Goal: Task Accomplishment & Management: Manage account settings

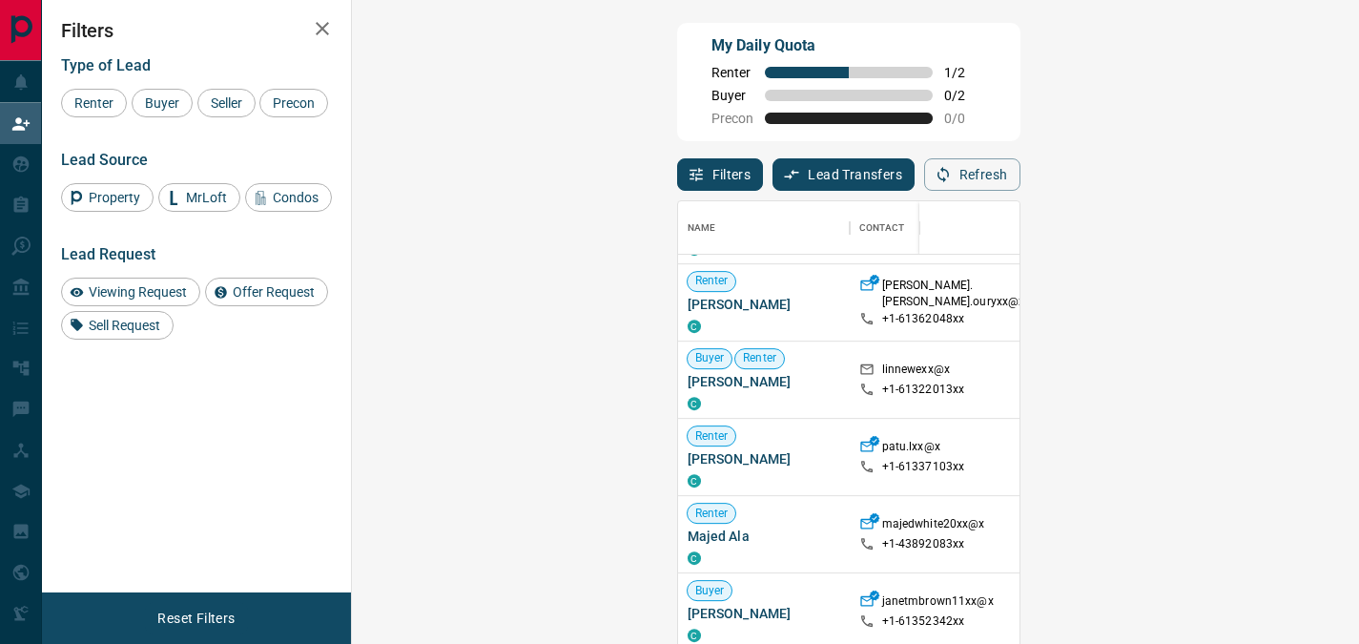
scroll to position [976, 0]
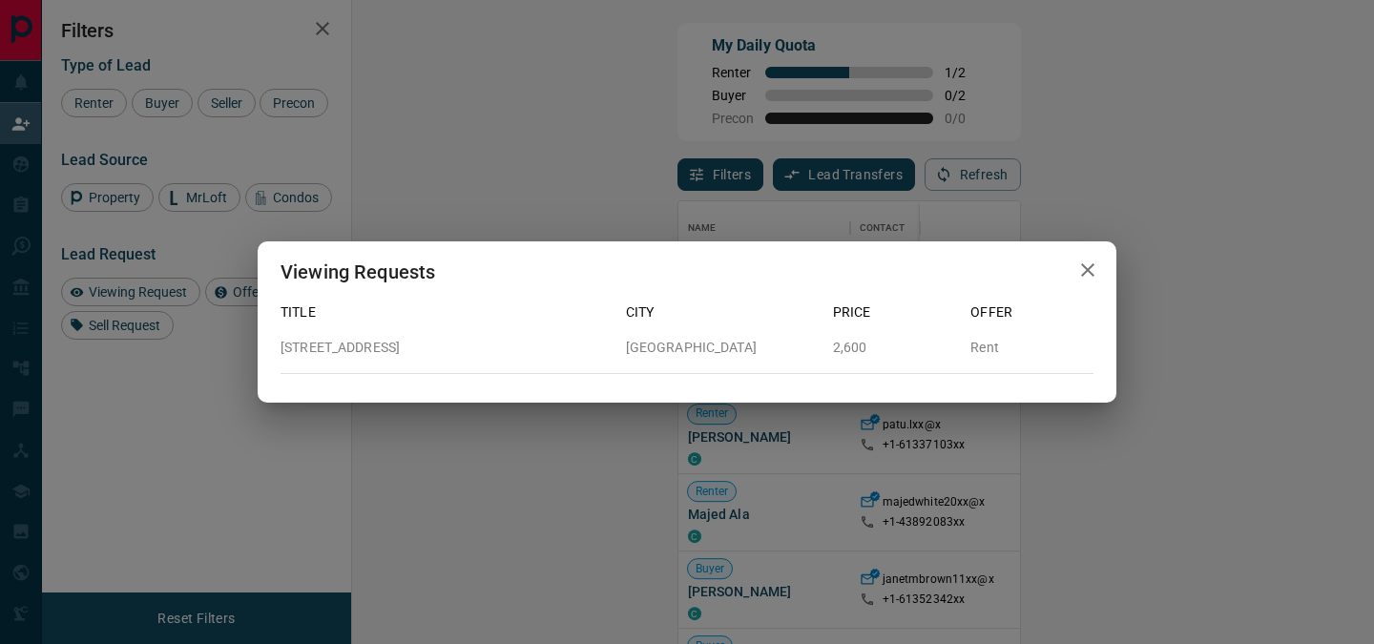
click at [1085, 275] on icon "button" at bounding box center [1087, 270] width 23 height 23
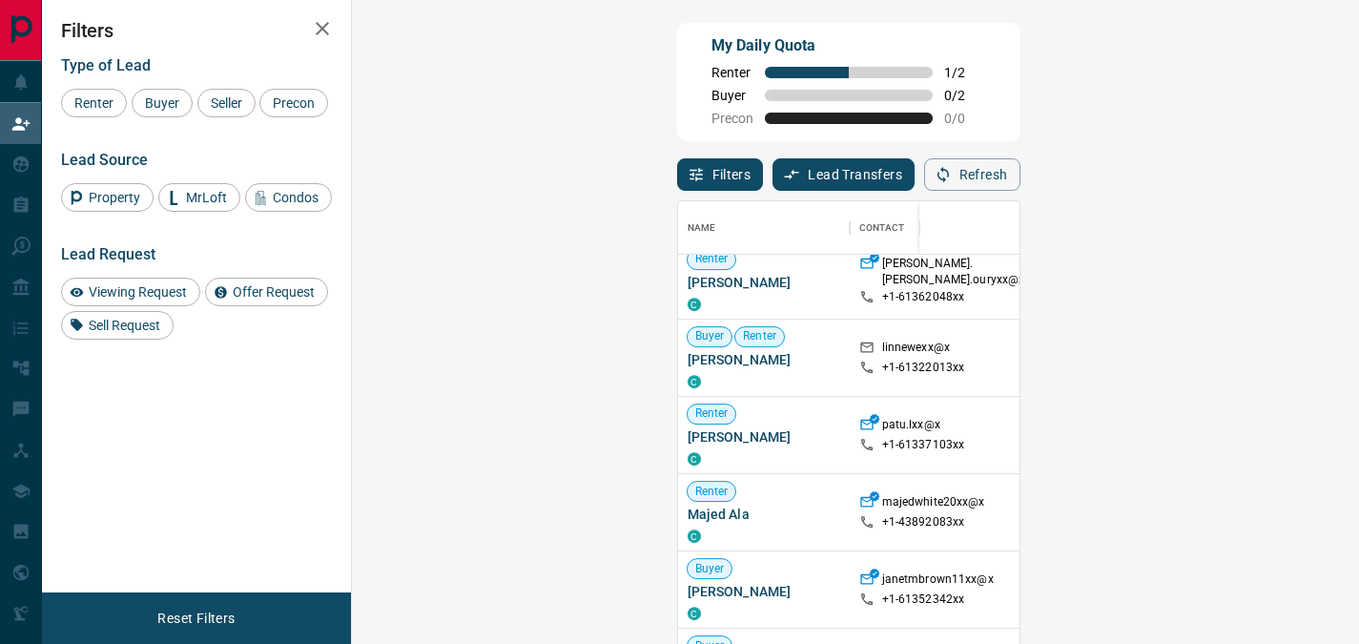
scroll to position [15, 15]
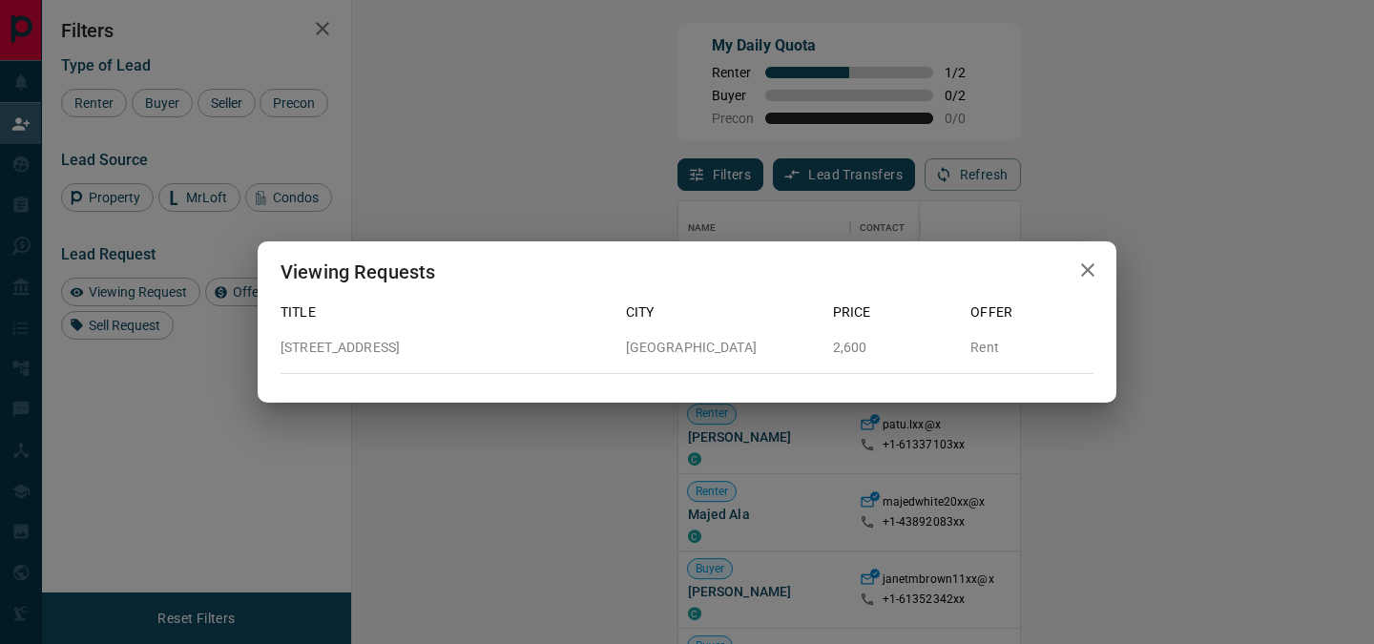
click at [445, 353] on p "[STREET_ADDRESS]" at bounding box center [445, 348] width 330 height 20
copy p "[STREET_ADDRESS]"
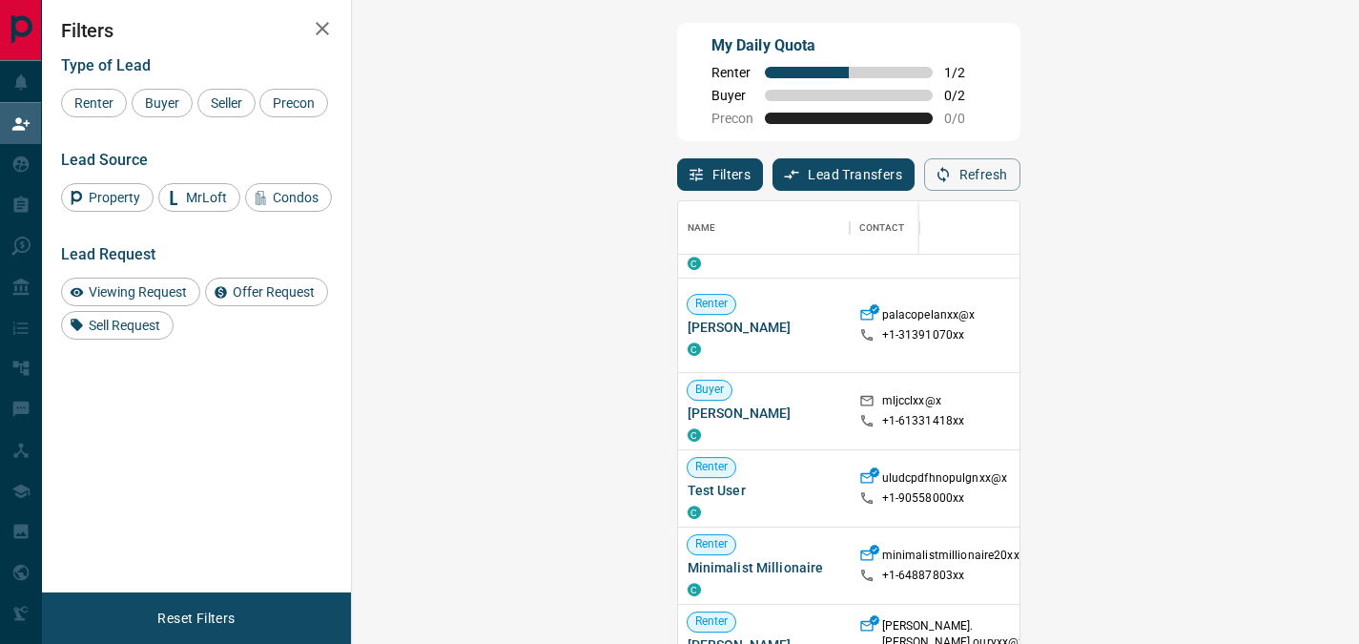
scroll to position [1005, 0]
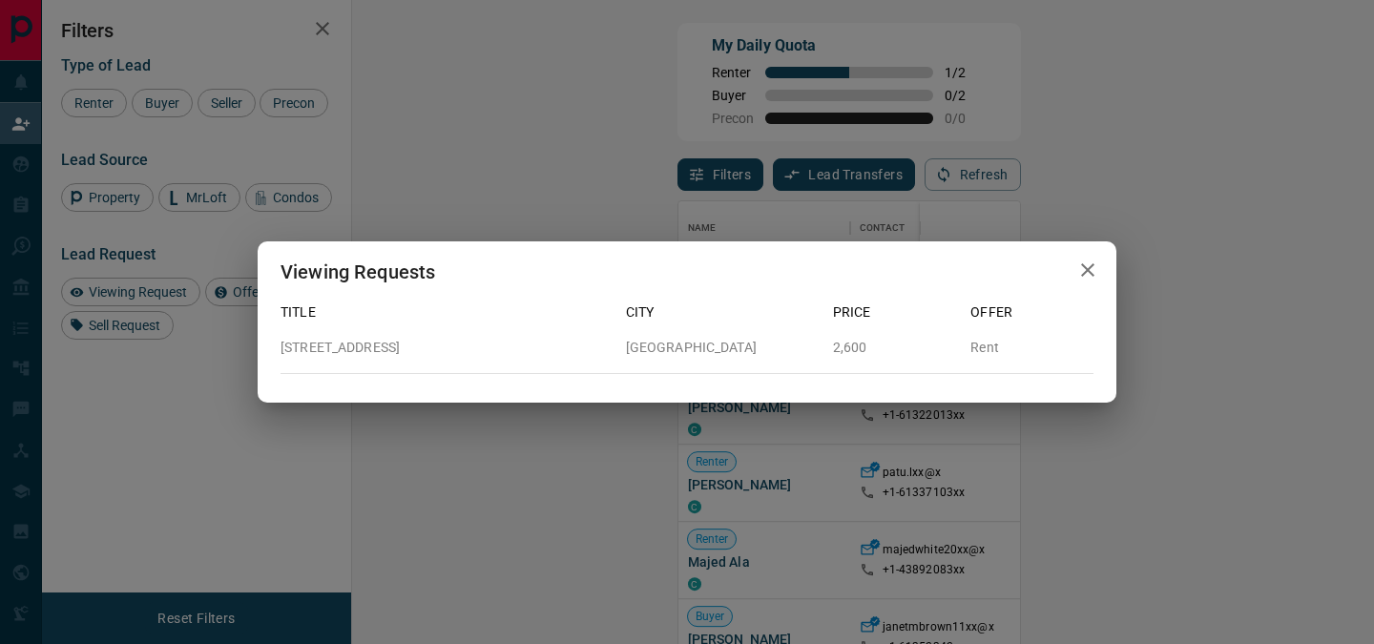
click at [1087, 274] on icon "button" at bounding box center [1087, 270] width 23 height 23
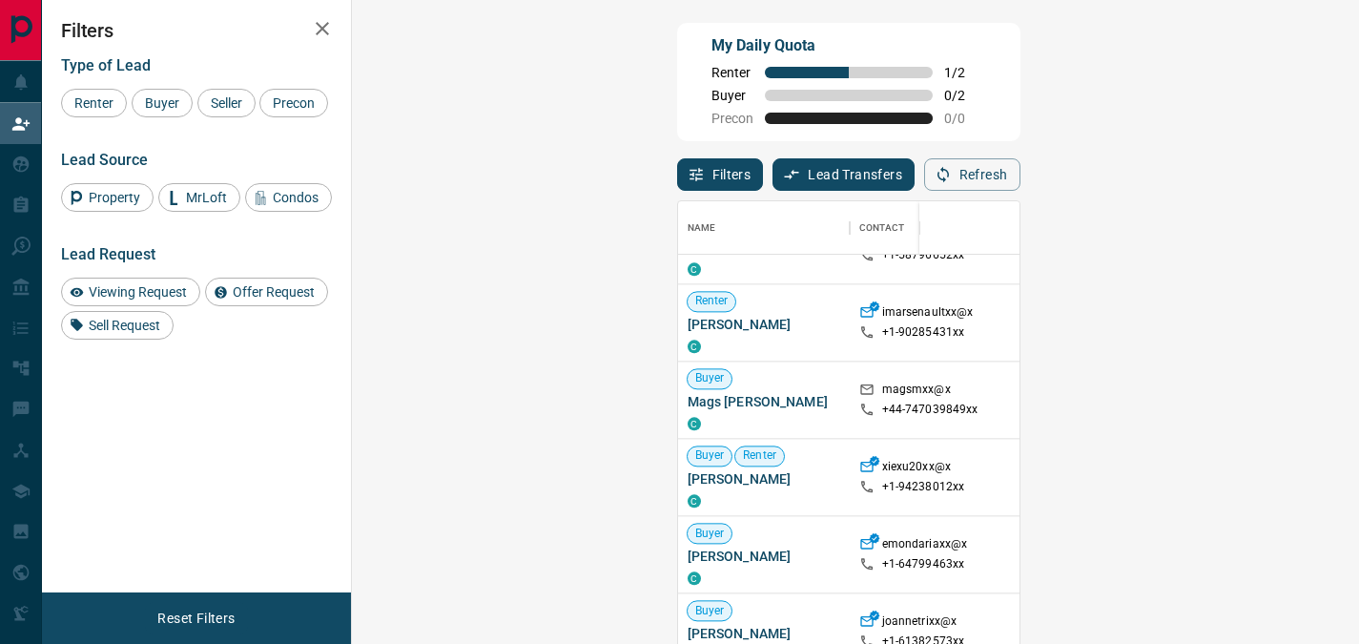
scroll to position [2014, 0]
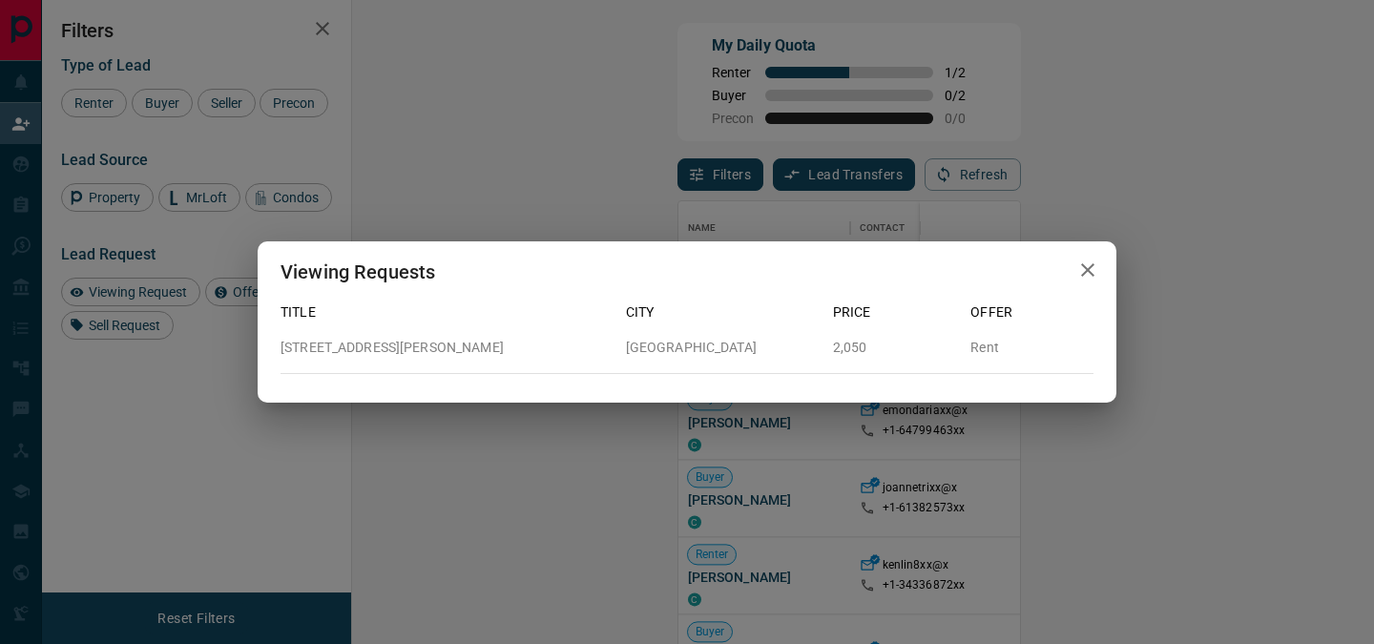
click at [1092, 280] on icon "button" at bounding box center [1087, 270] width 23 height 23
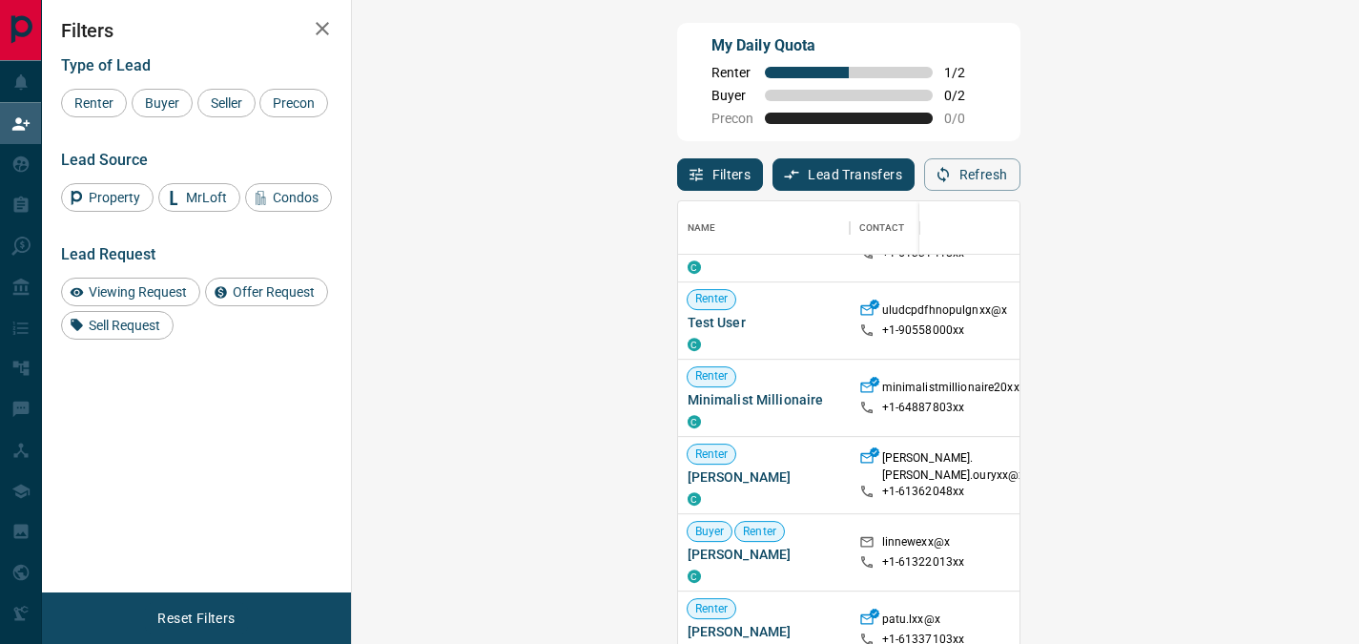
scroll to position [846, 0]
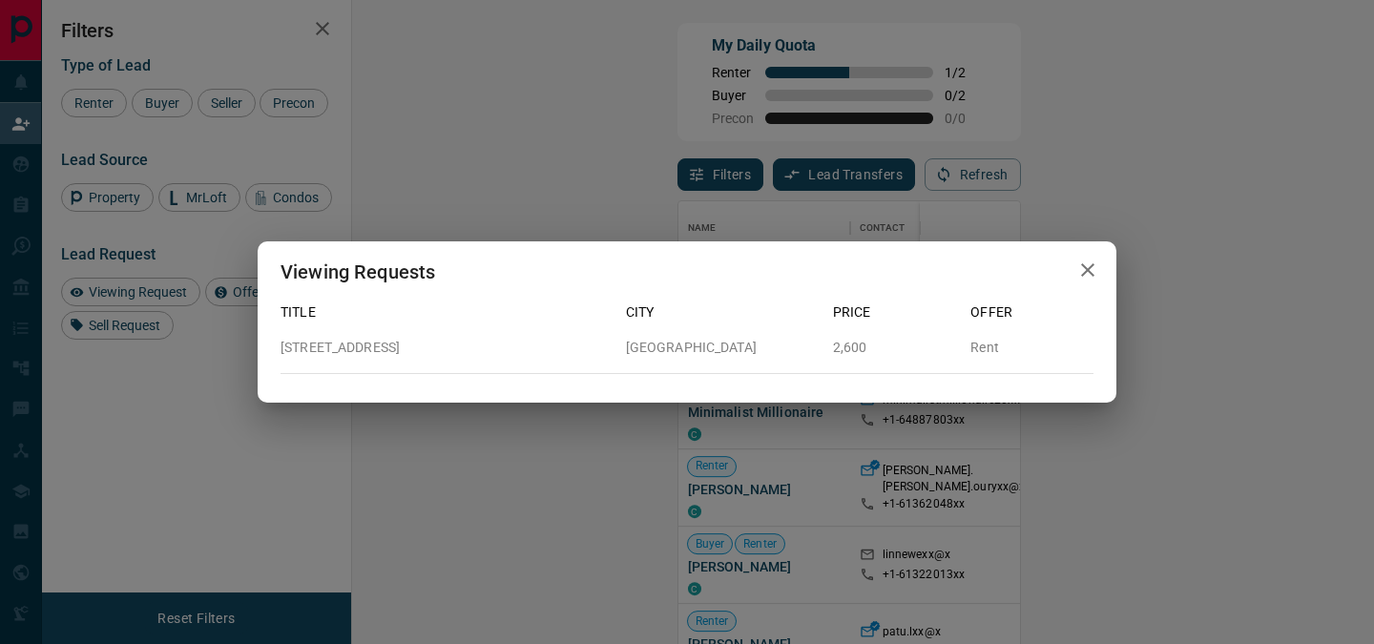
click at [1093, 267] on icon "button" at bounding box center [1087, 270] width 23 height 23
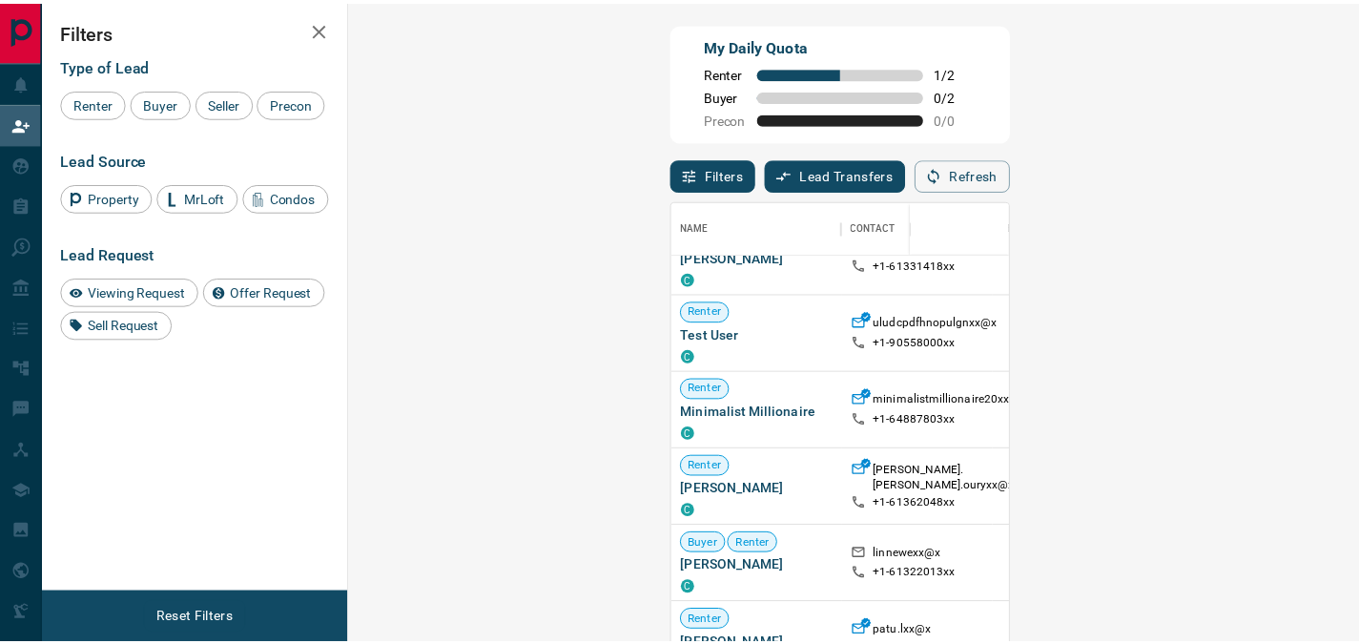
scroll to position [15, 15]
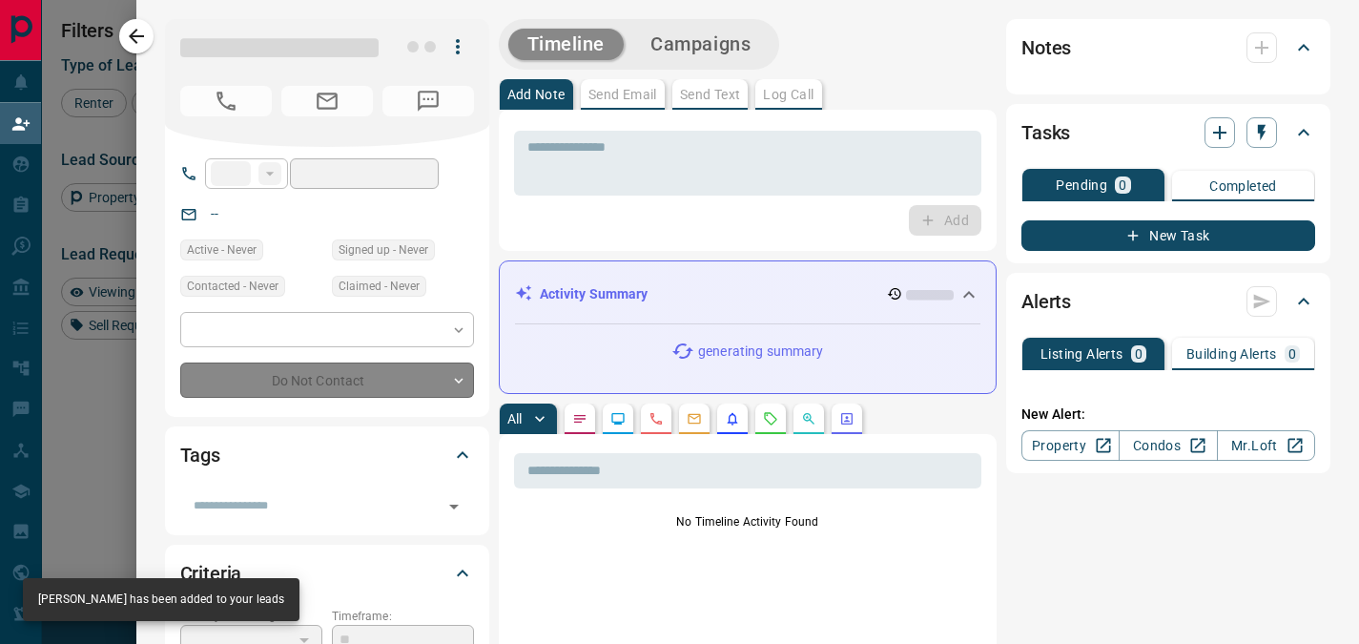
type input "**"
type input "**********"
type input "**"
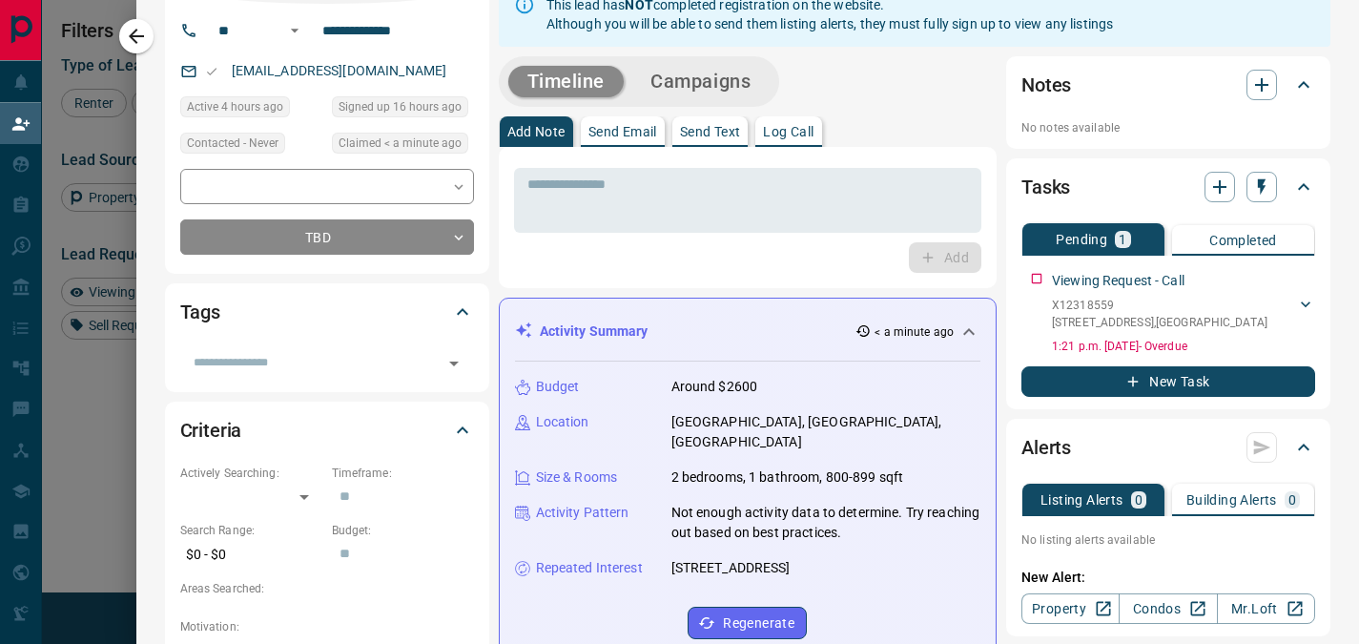
scroll to position [132, 0]
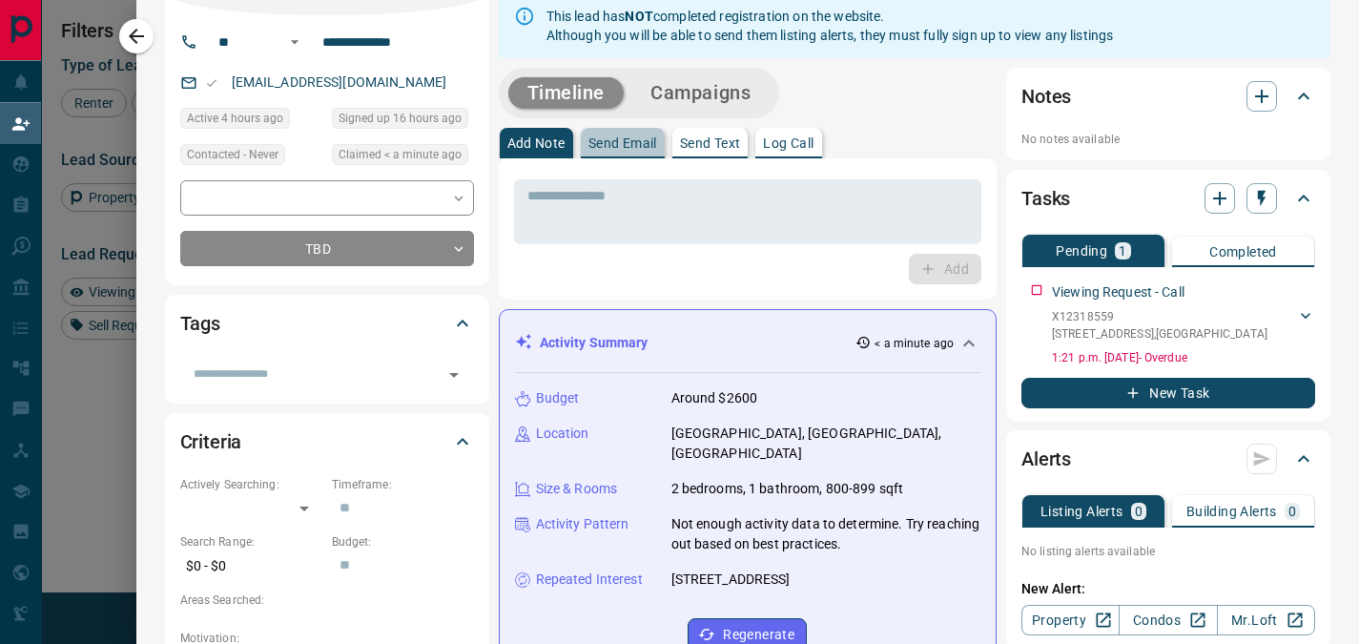
click at [622, 141] on p "Send Email" at bounding box center [623, 142] width 69 height 13
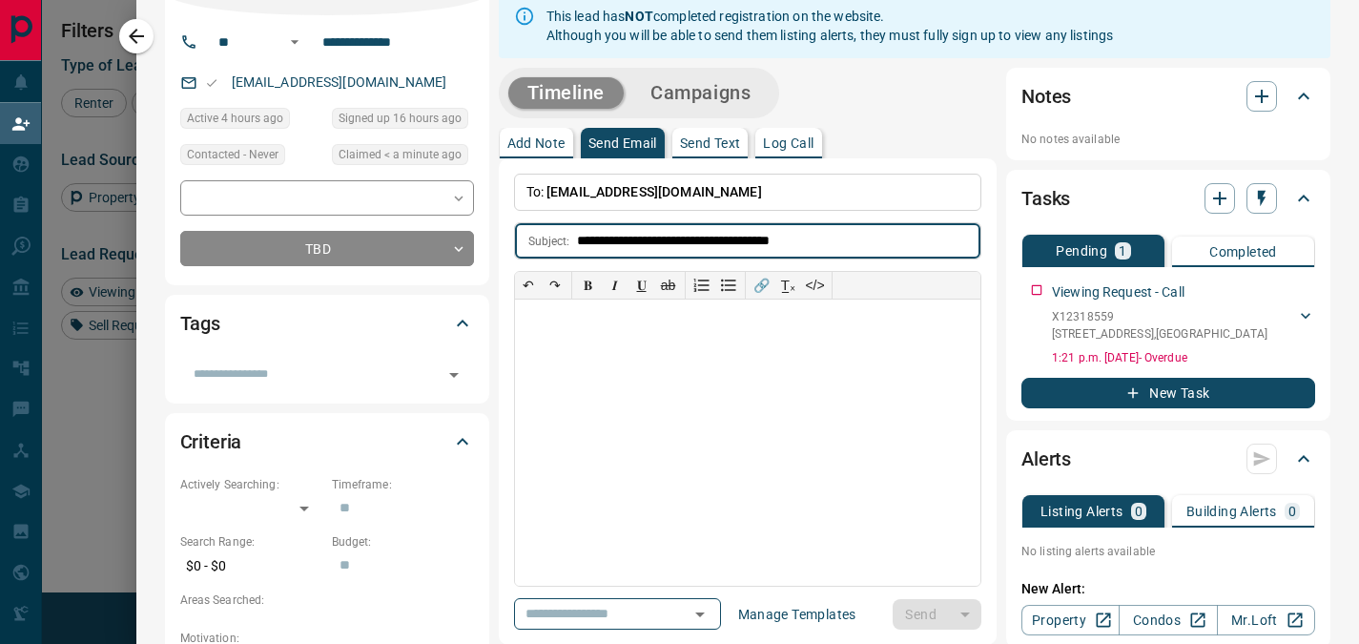
type input "**********"
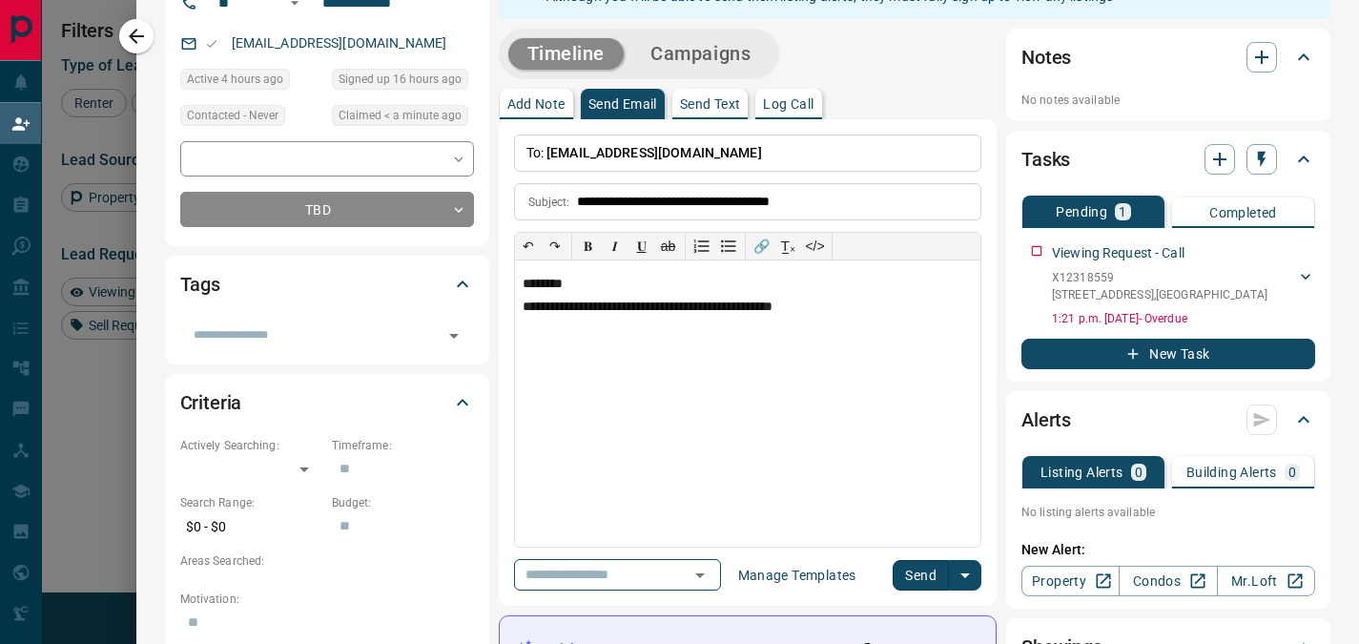
scroll to position [173, 0]
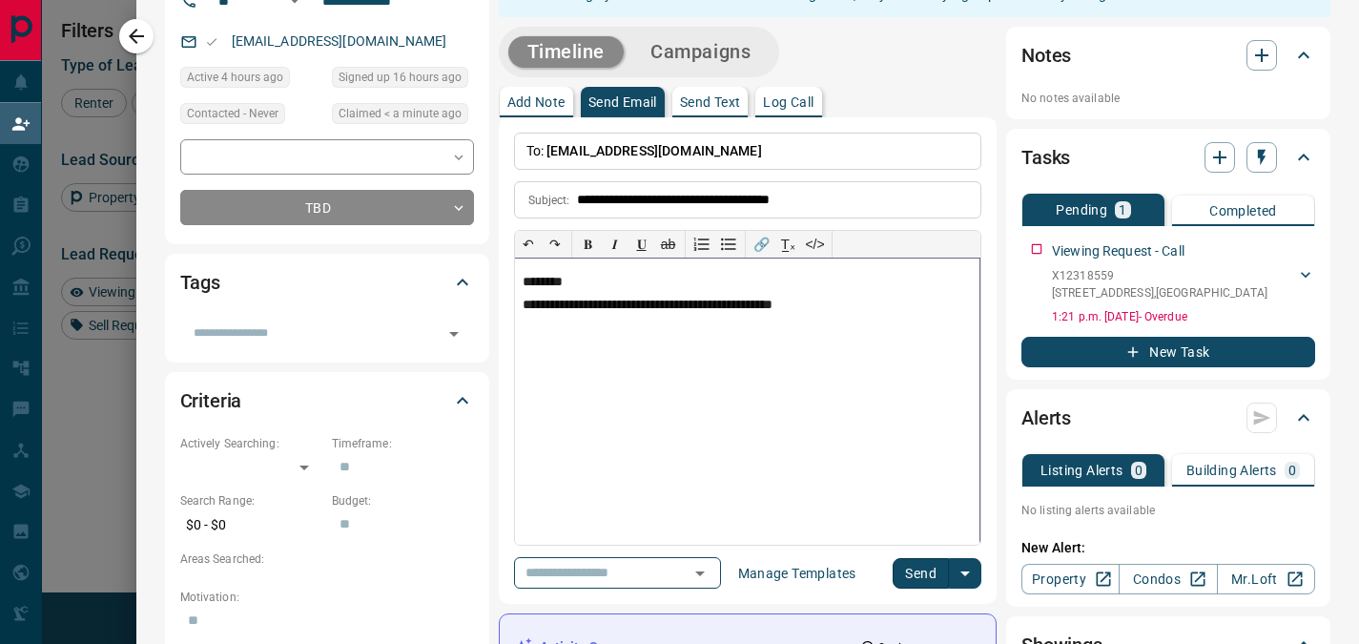
click at [866, 298] on p "**********" at bounding box center [747, 305] width 449 height 15
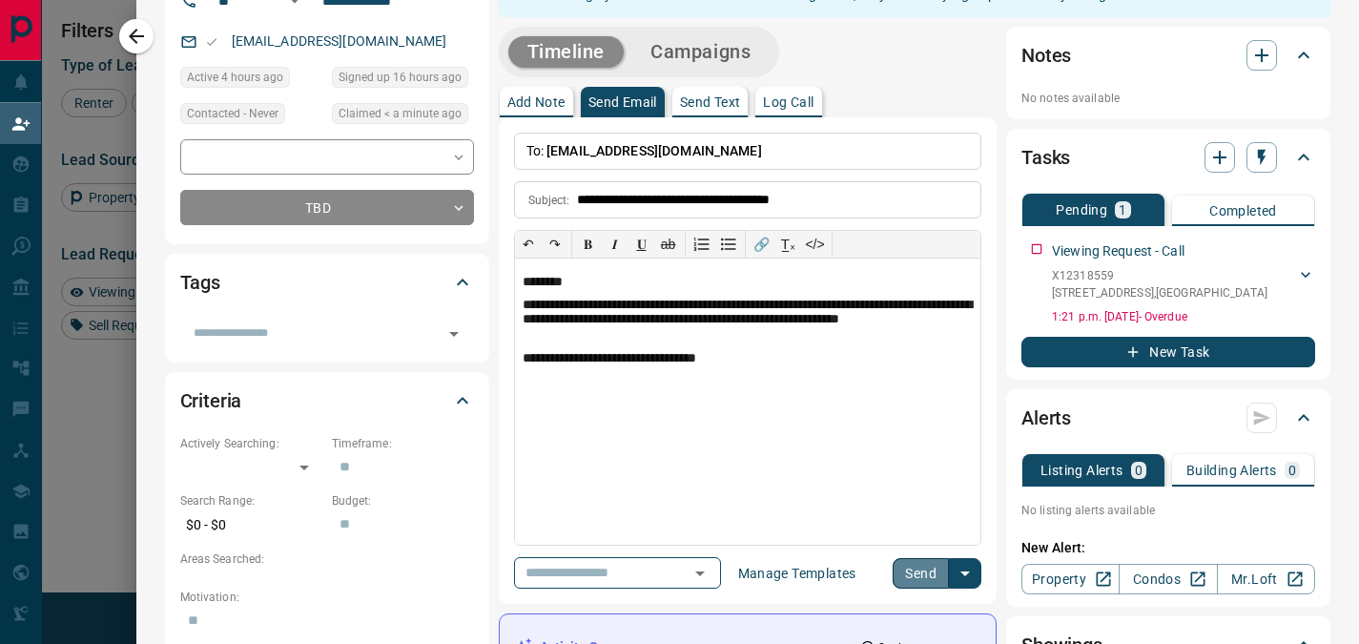
click at [893, 571] on button "Send" at bounding box center [921, 573] width 56 height 31
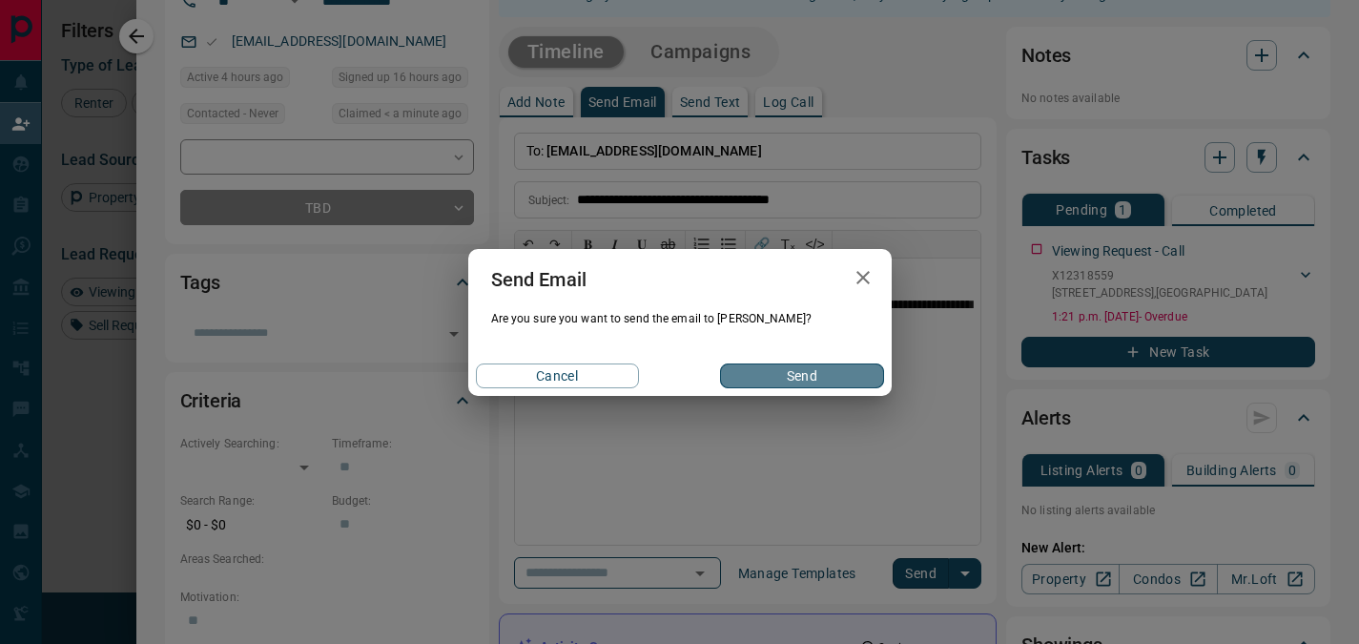
click at [801, 376] on button "Send" at bounding box center [801, 375] width 163 height 25
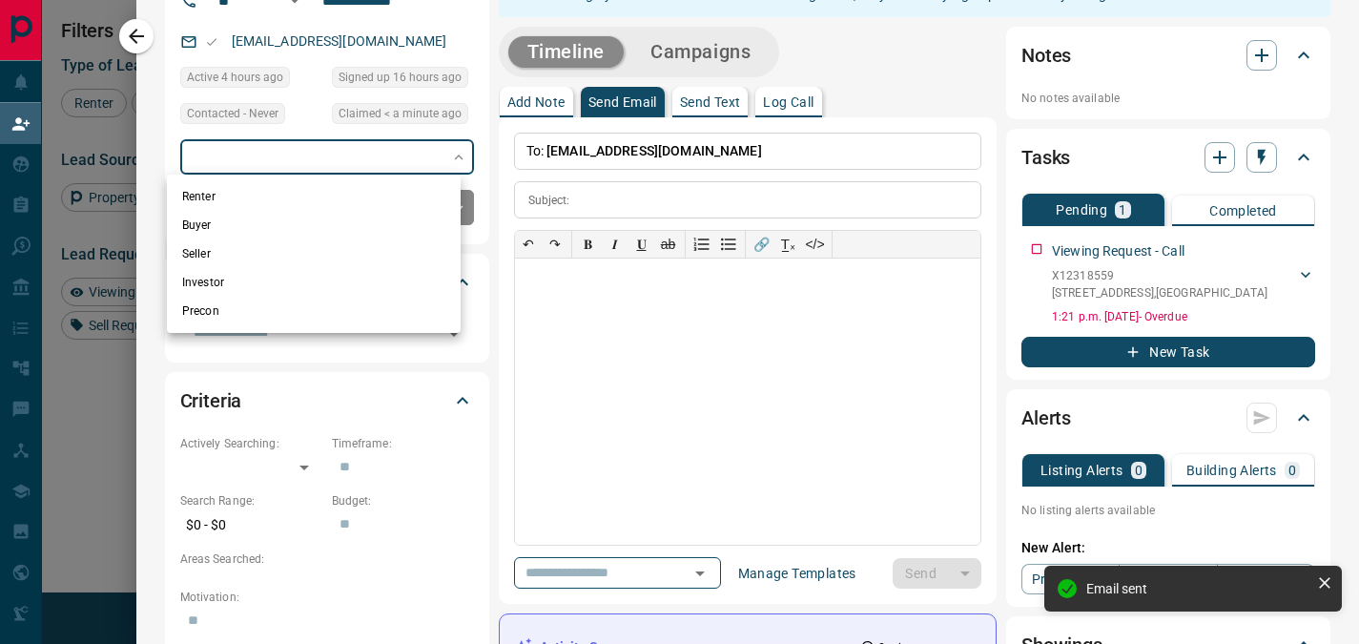
click at [268, 158] on body "Lead Transfers Claim Leads My Leads Tasks Opportunities Deals Campaigns Automat…" at bounding box center [679, 276] width 1359 height 553
click at [259, 197] on li "Renter" at bounding box center [314, 196] width 294 height 29
type input "**********"
click at [154, 111] on div at bounding box center [679, 322] width 1359 height 644
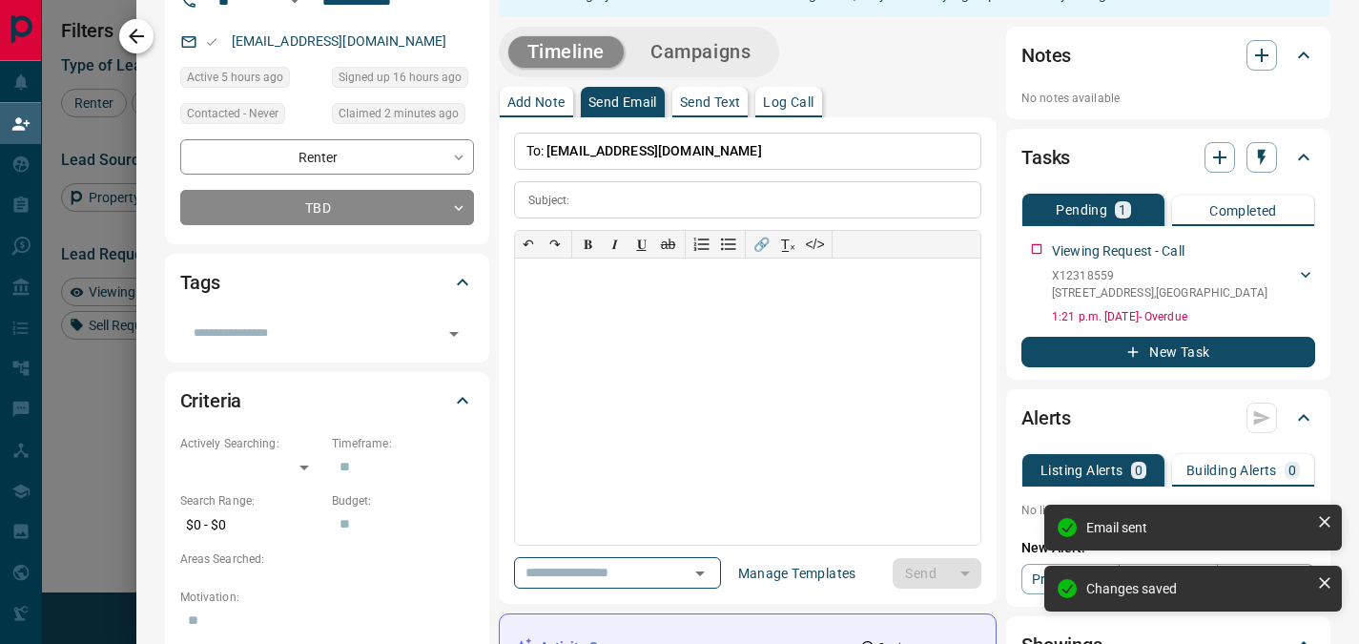
click at [132, 31] on icon "button" at bounding box center [136, 36] width 23 height 23
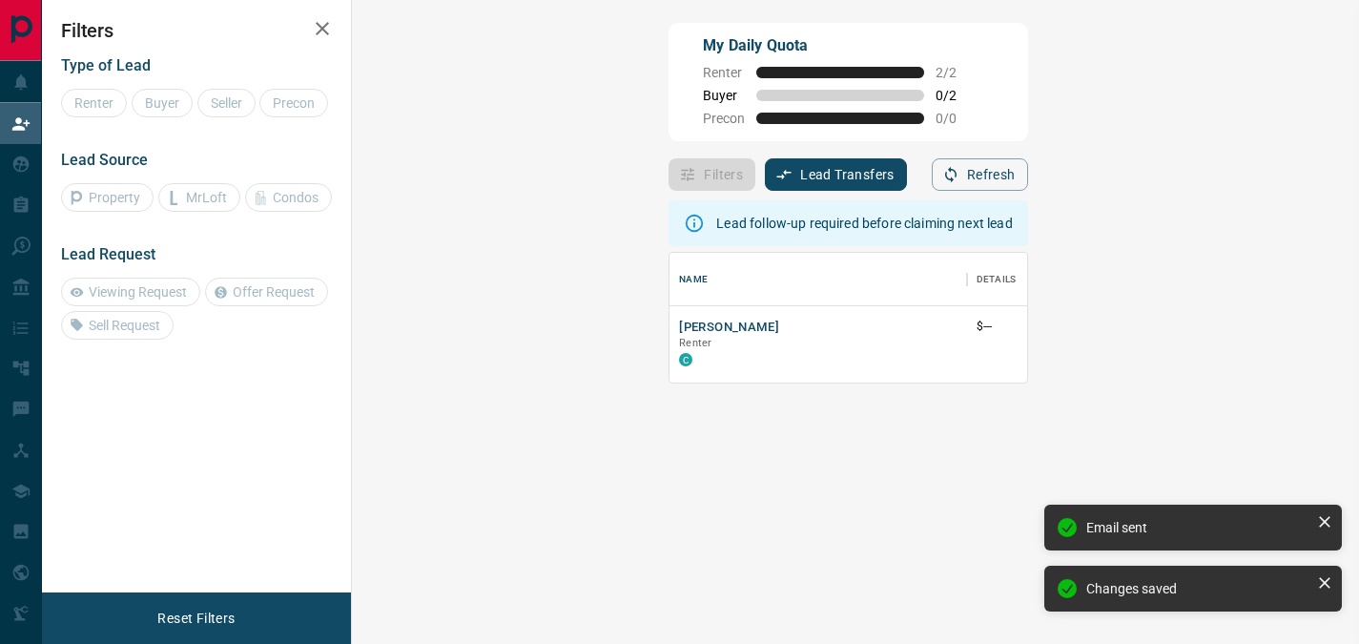
scroll to position [115, 952]
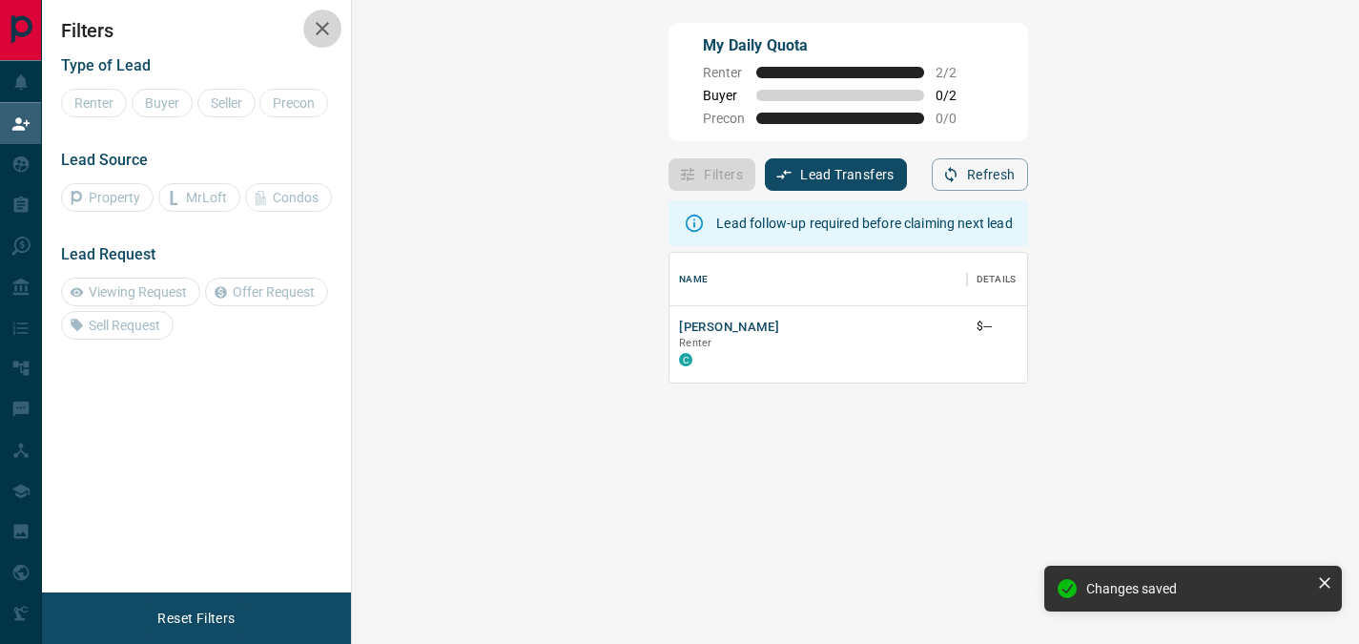
click at [321, 27] on icon "button" at bounding box center [322, 28] width 13 height 13
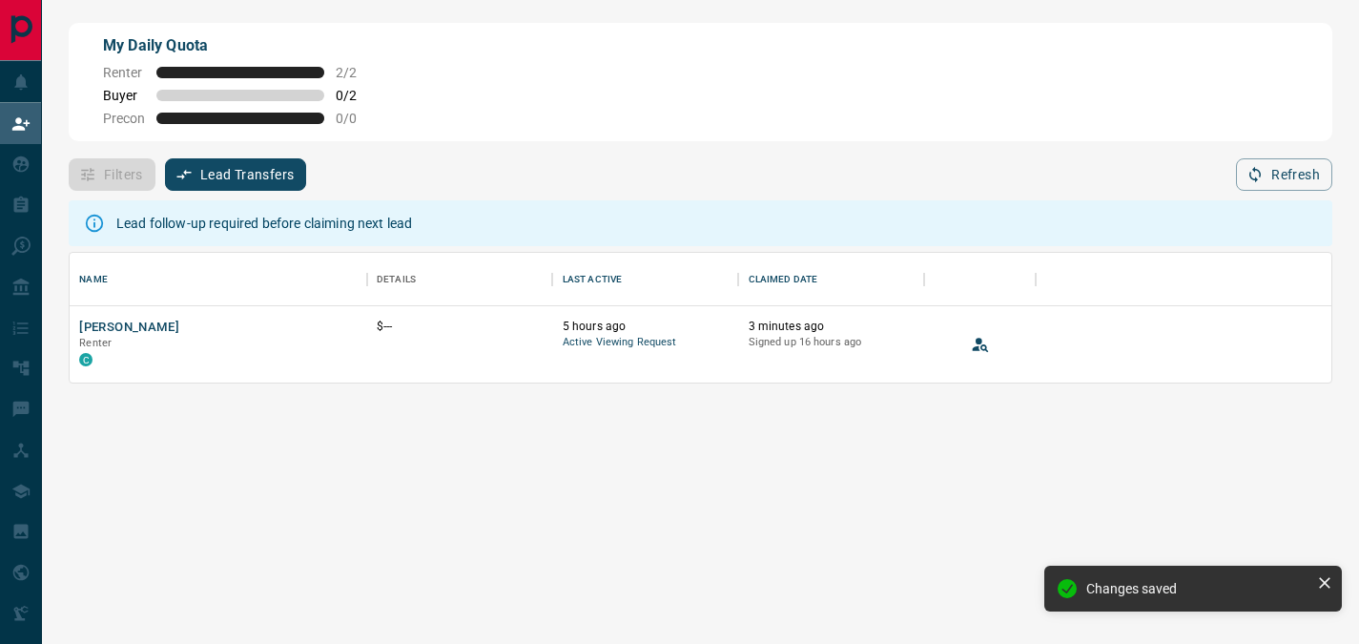
scroll to position [115, 1248]
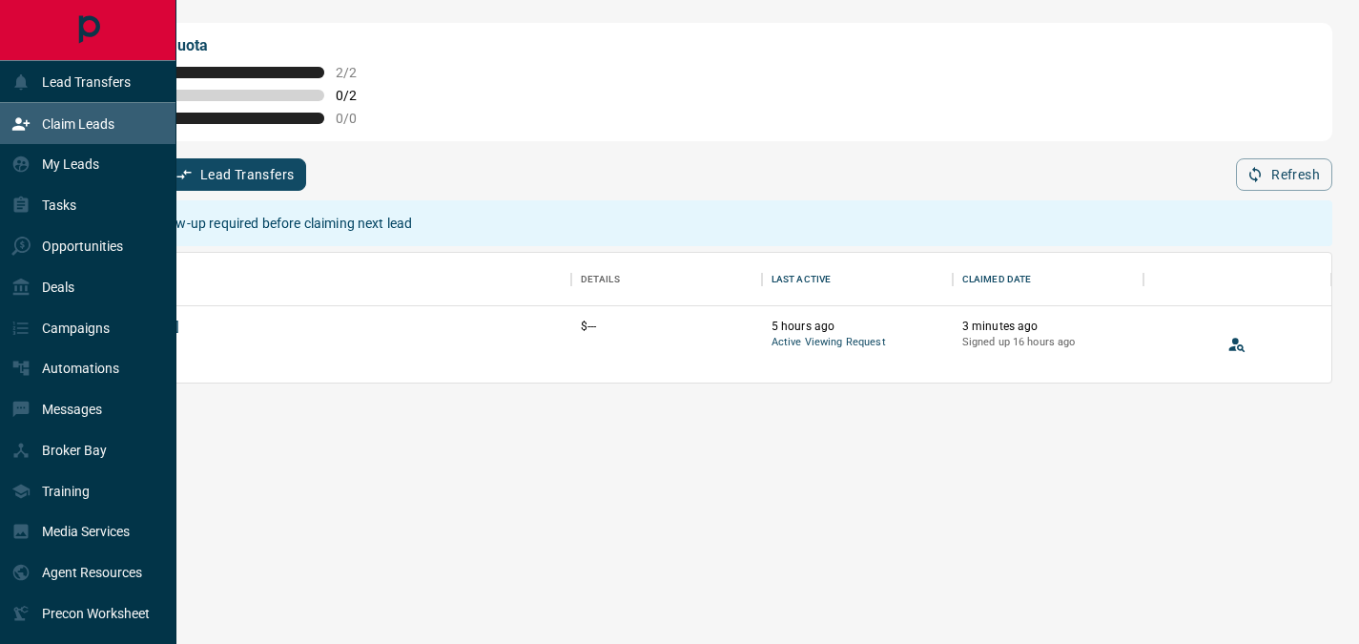
click at [77, 124] on p "Claim Leads" at bounding box center [78, 123] width 72 height 15
click at [90, 115] on div "Claim Leads" at bounding box center [62, 123] width 103 height 31
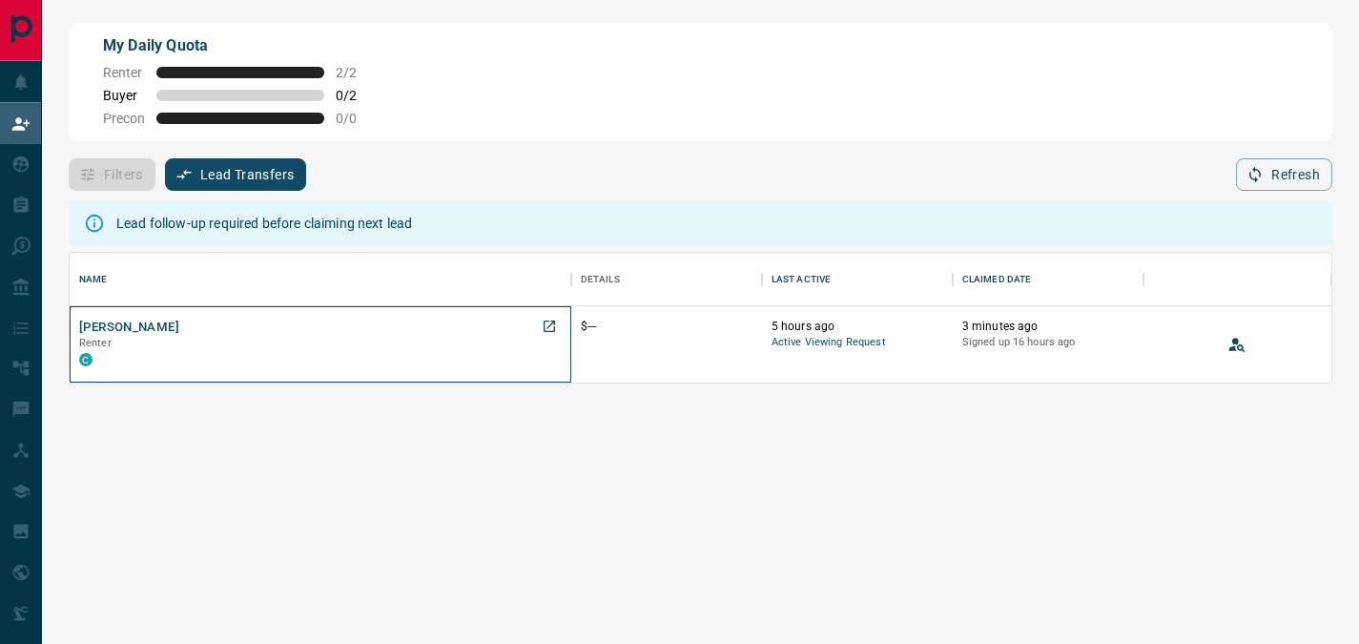
click at [147, 329] on div "[PERSON_NAME] Renter C" at bounding box center [320, 345] width 483 height 52
click at [127, 327] on button "[PERSON_NAME]" at bounding box center [129, 328] width 100 height 18
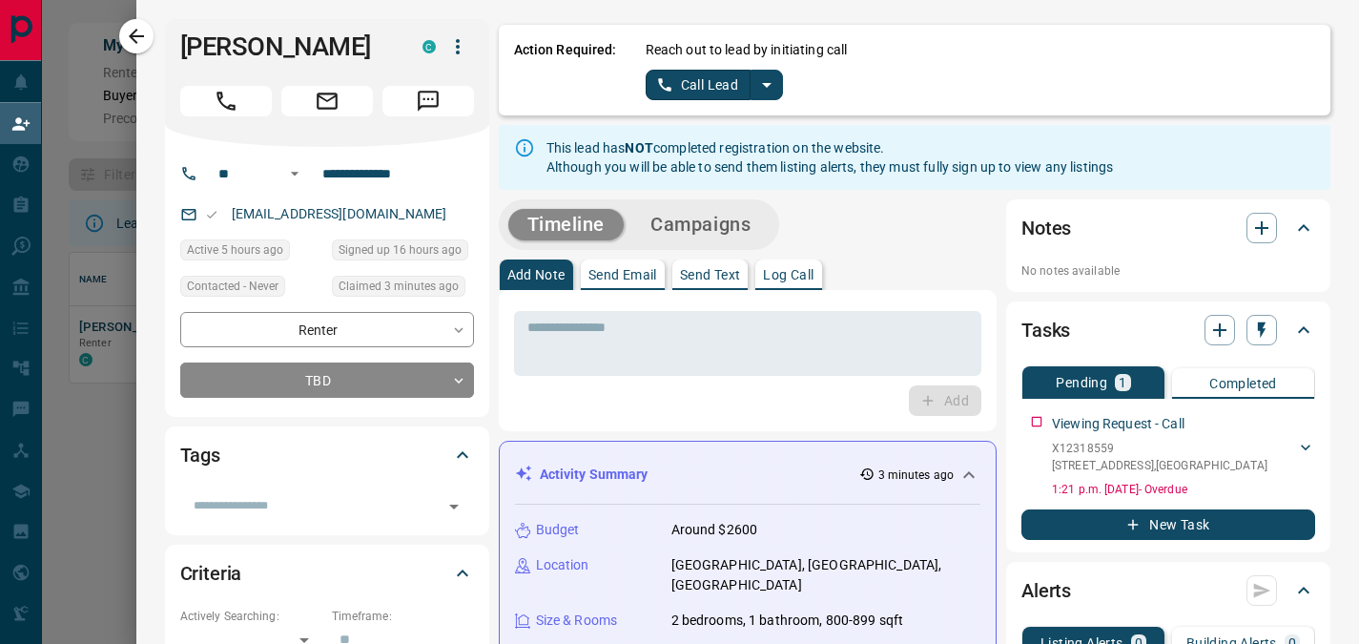
click at [759, 91] on icon "split button" at bounding box center [767, 84] width 23 height 23
click at [741, 151] on li "Log Manual Call" at bounding box center [714, 150] width 116 height 29
click at [738, 86] on button "Log Manual Call" at bounding box center [709, 85] width 126 height 31
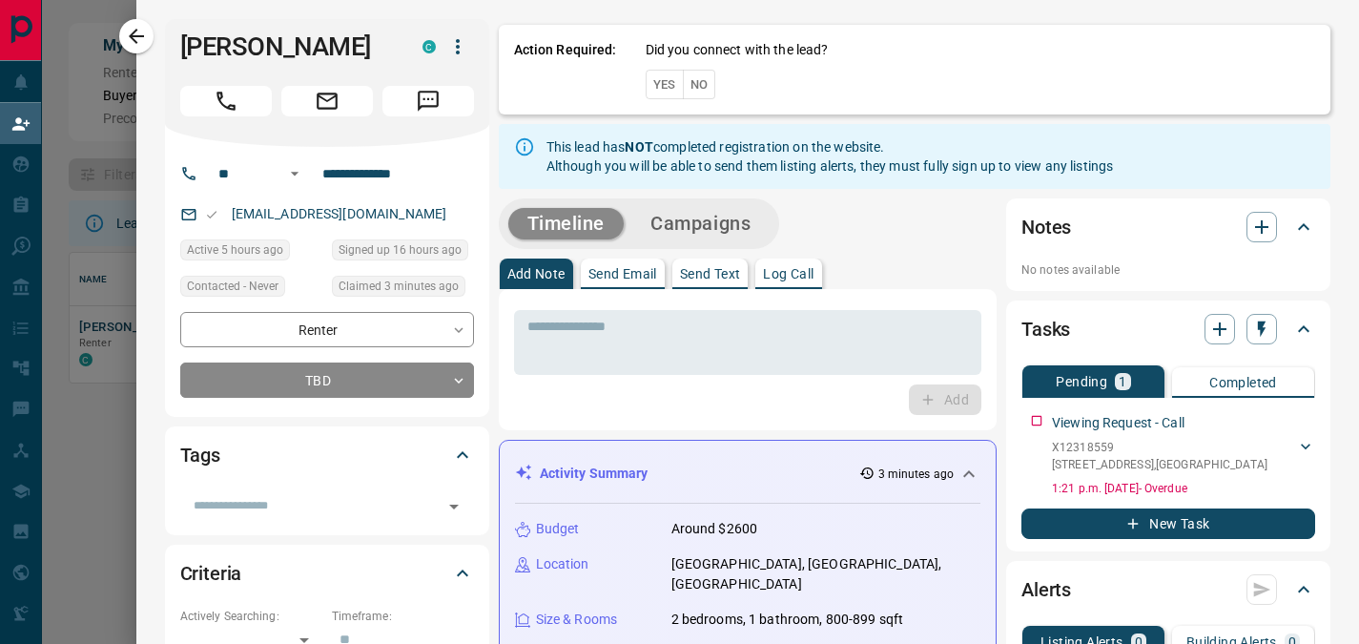
click at [651, 93] on button "Yes" at bounding box center [665, 85] width 38 height 30
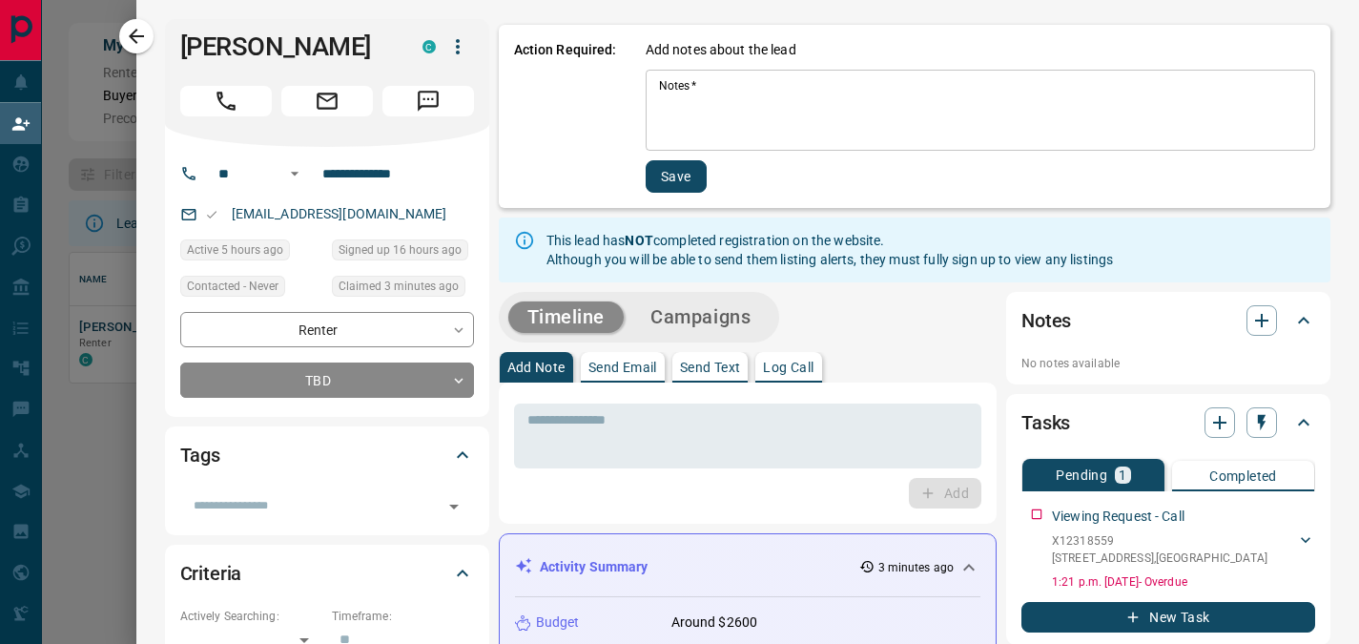
click at [720, 90] on textarea "Notes   *" at bounding box center [980, 110] width 643 height 65
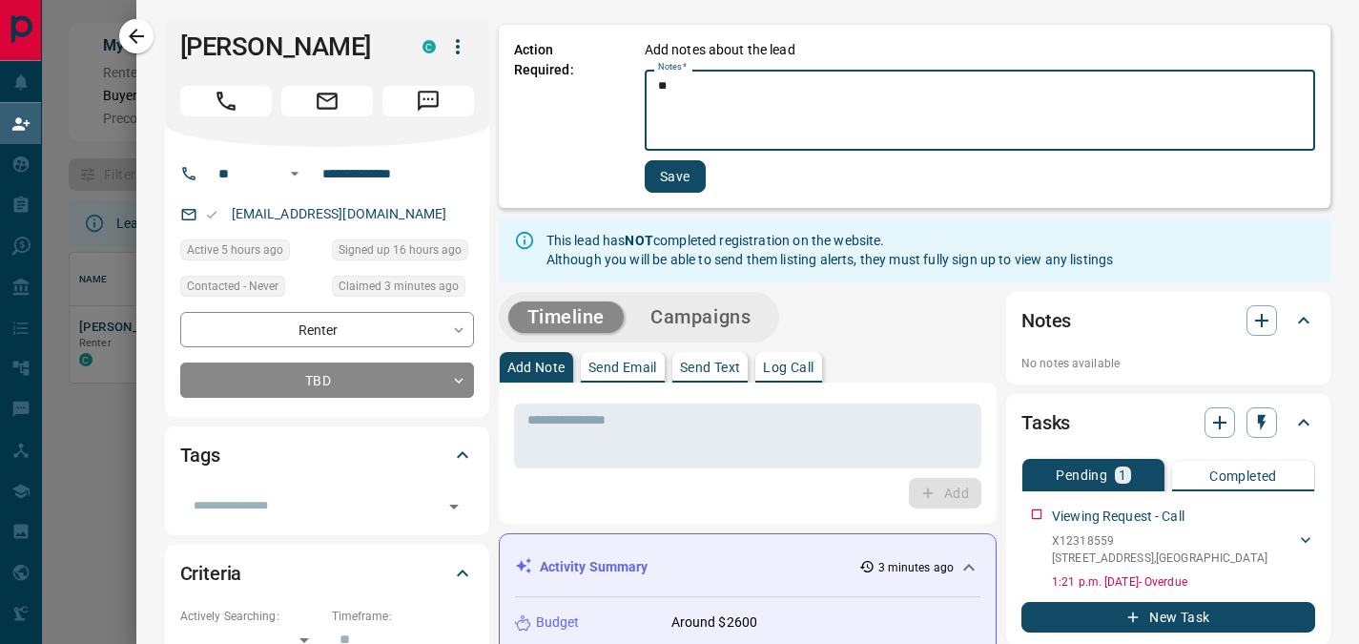
type textarea "*"
type textarea "**********"
click at [660, 186] on button "Save" at bounding box center [675, 176] width 61 height 32
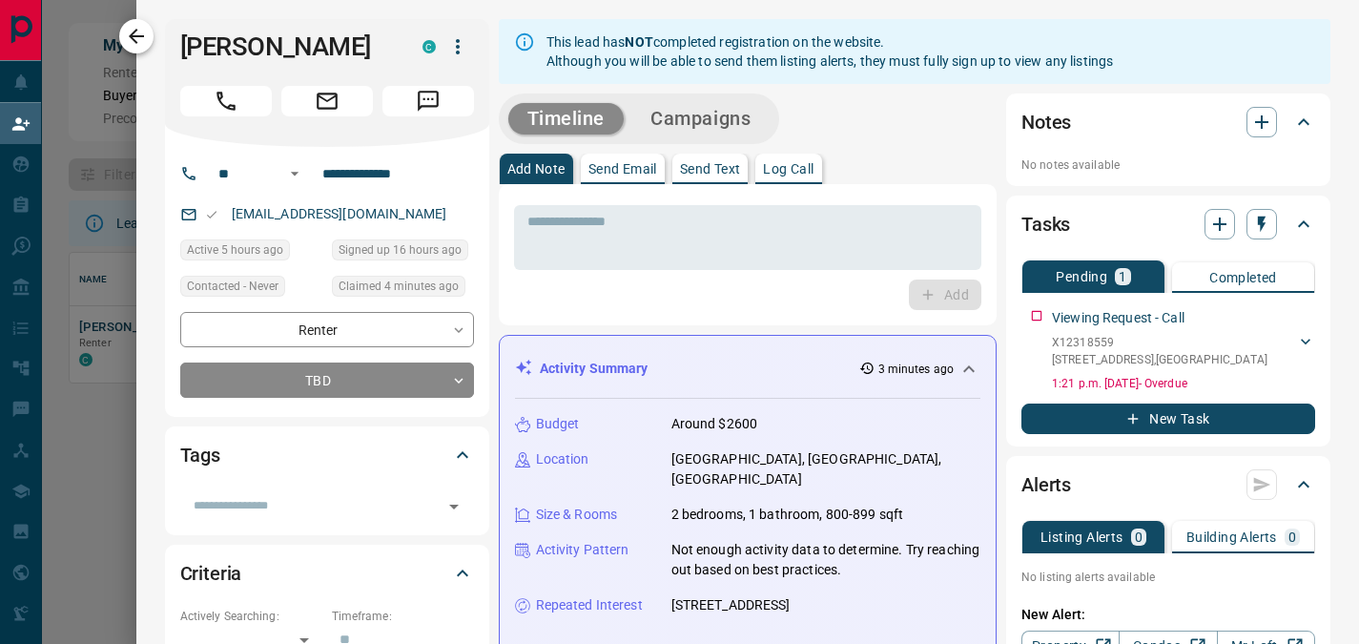
click at [135, 35] on icon "button" at bounding box center [136, 36] width 15 height 15
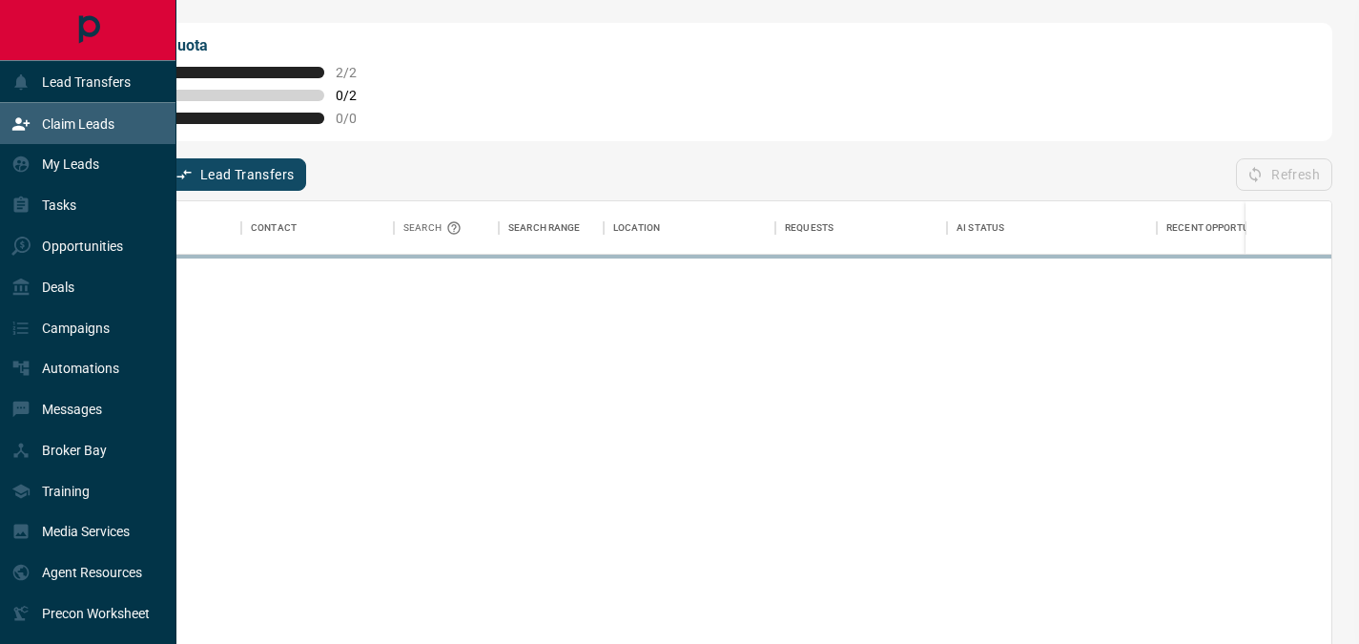
scroll to position [470, 1248]
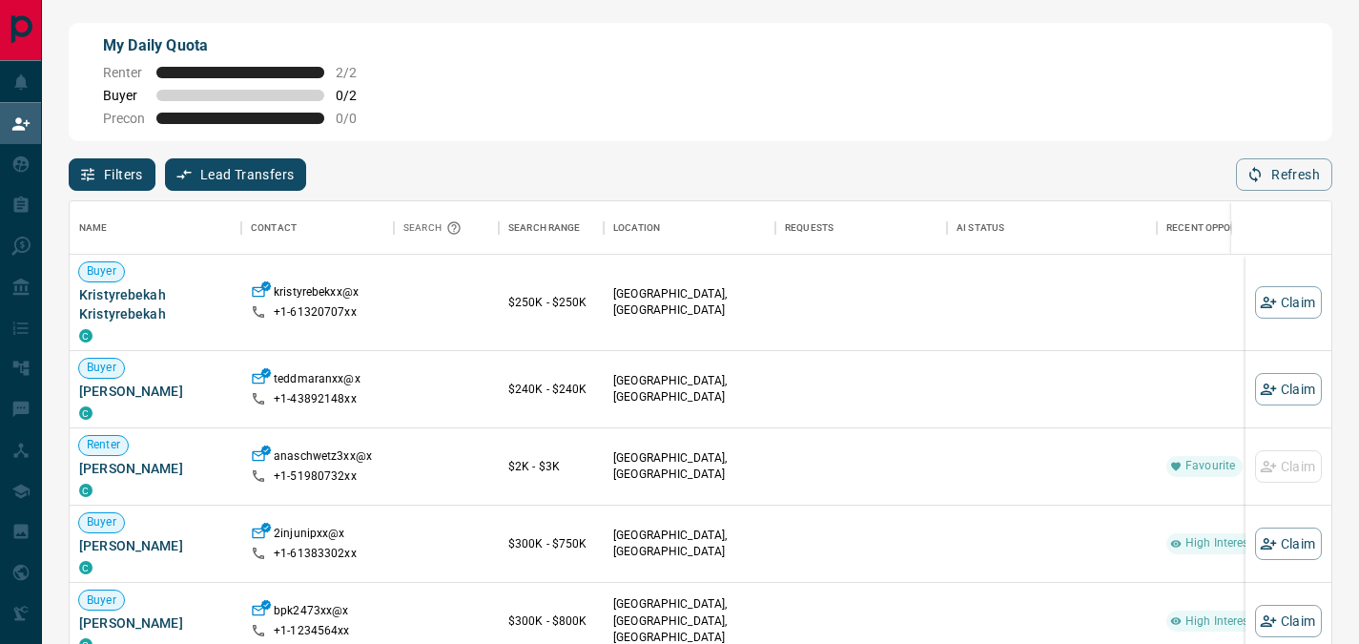
click at [137, 175] on button "Filters" at bounding box center [112, 174] width 87 height 32
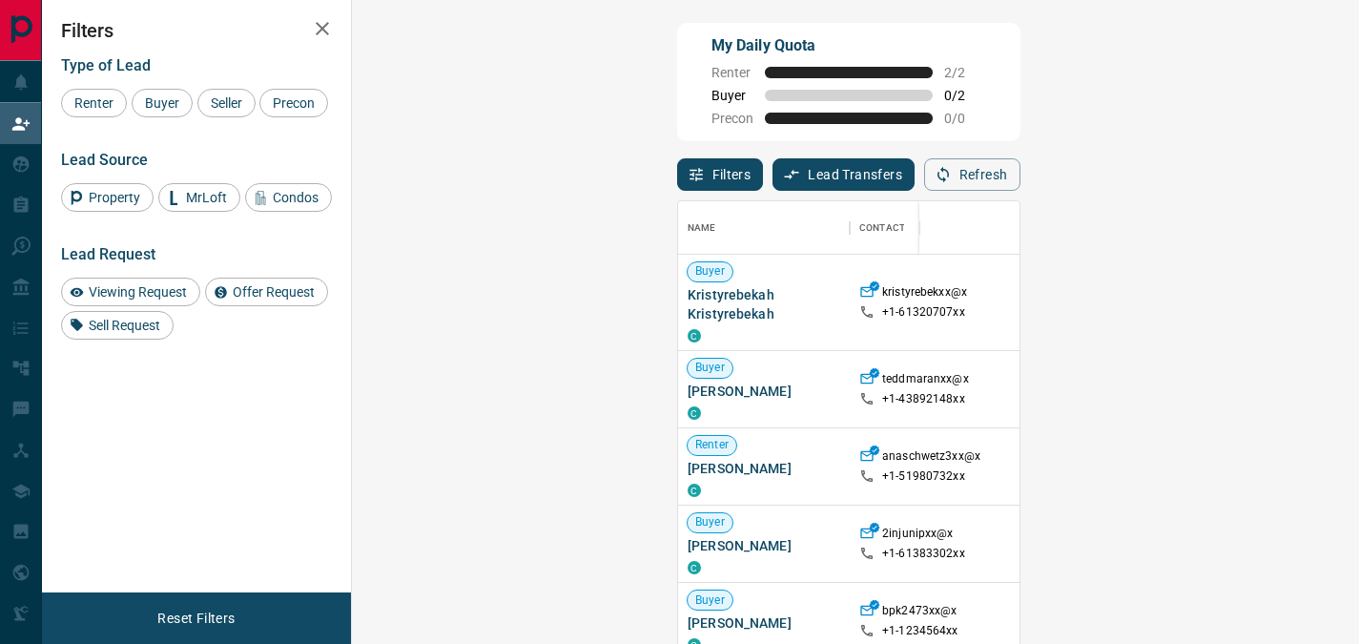
scroll to position [15, 15]
click at [153, 103] on span "Buyer" at bounding box center [162, 102] width 48 height 15
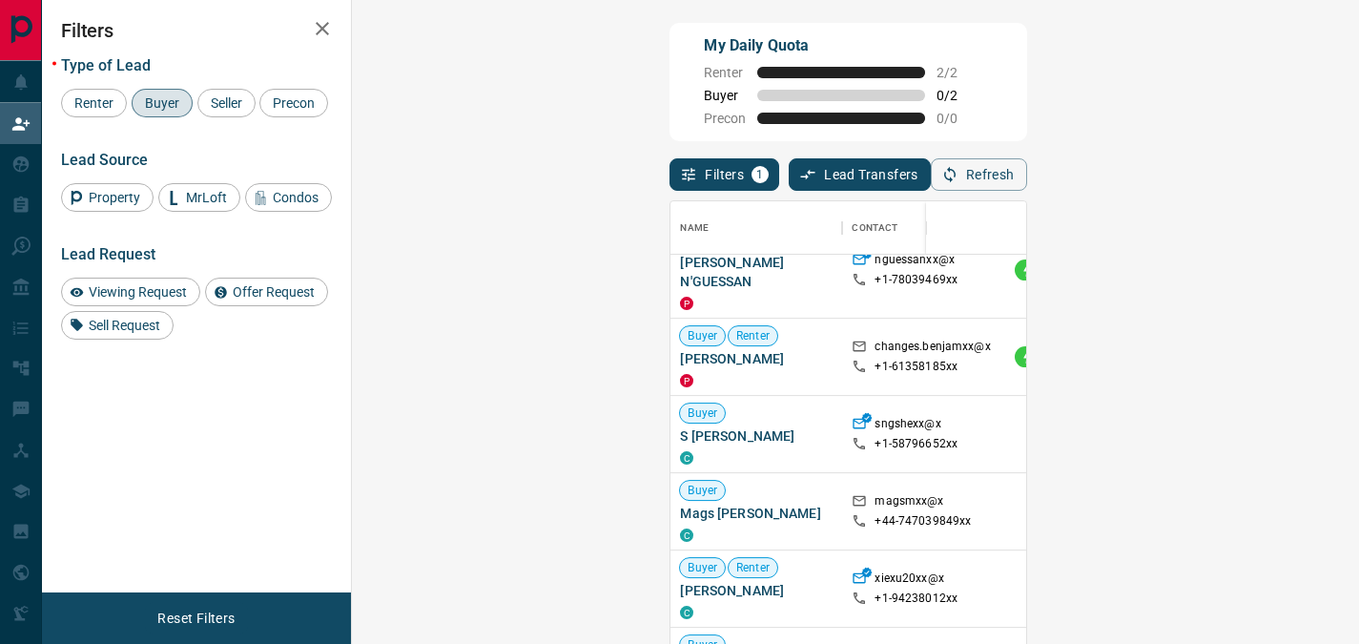
scroll to position [758, 0]
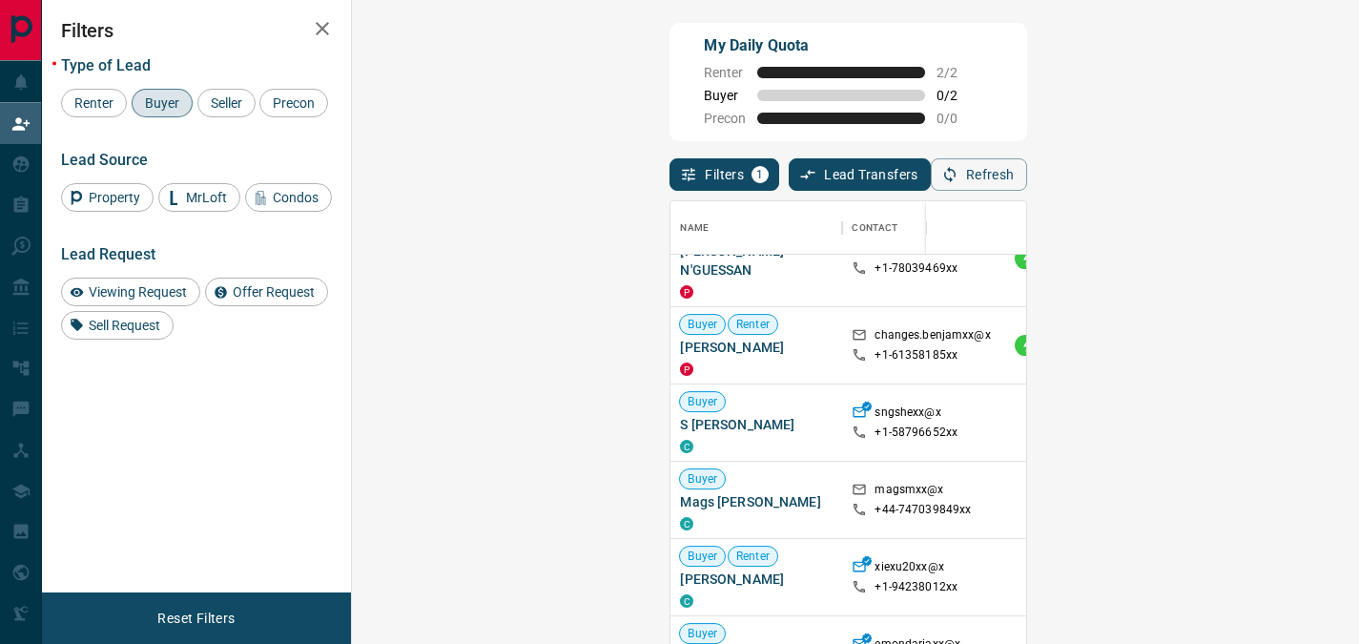
click at [1214, 374] on div "[GEOGRAPHIC_DATA]" at bounding box center [1290, 345] width 153 height 76
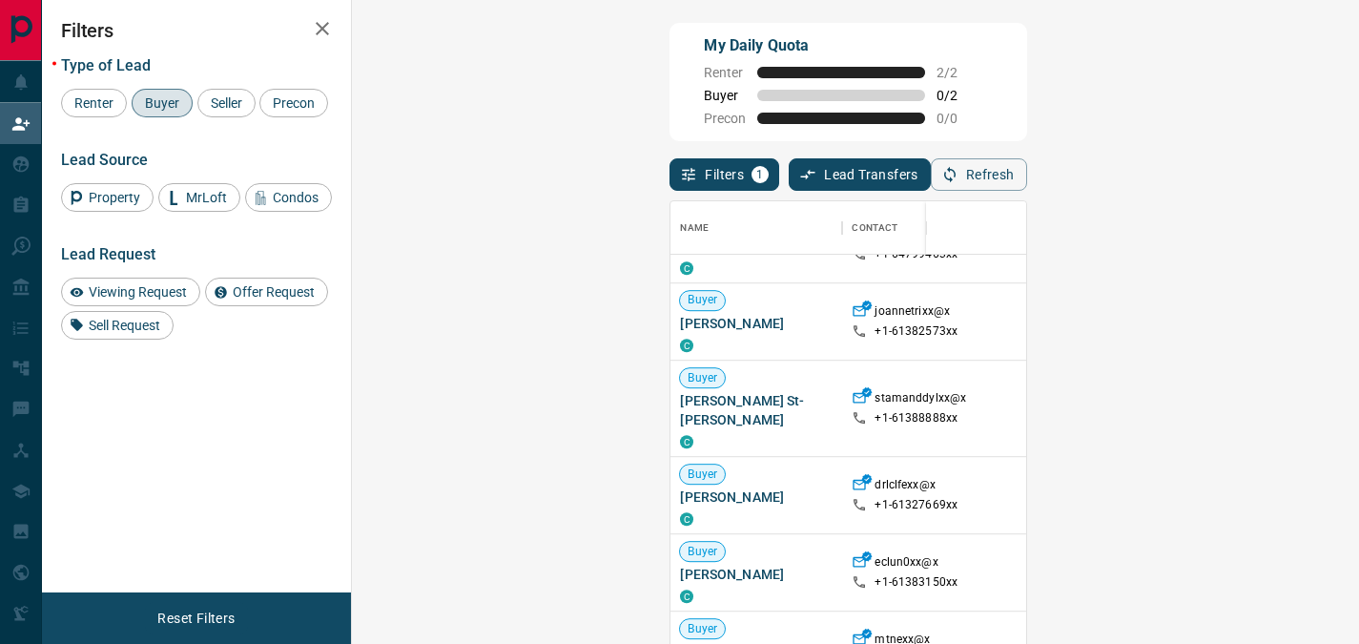
scroll to position [1165, 0]
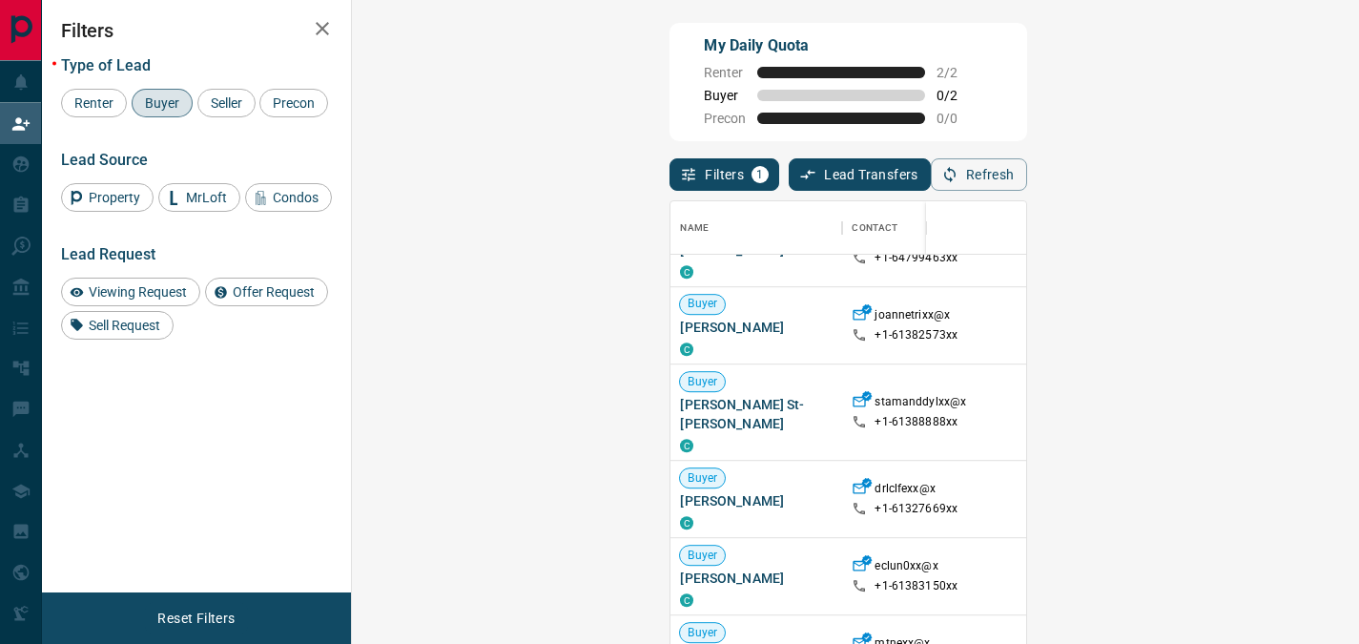
click at [1205, 426] on div "[GEOGRAPHIC_DATA], [GEOGRAPHIC_DATA], [GEOGRAPHIC_DATA]" at bounding box center [1291, 412] width 172 height 96
click at [680, 403] on span "[PERSON_NAME] St-[PERSON_NAME]" at bounding box center [756, 414] width 153 height 38
drag, startPoint x: 471, startPoint y: 403, endPoint x: 373, endPoint y: 405, distance: 98.3
click at [671, 405] on div "Buyer [PERSON_NAME] St-[PERSON_NAME] C" at bounding box center [757, 412] width 172 height 96
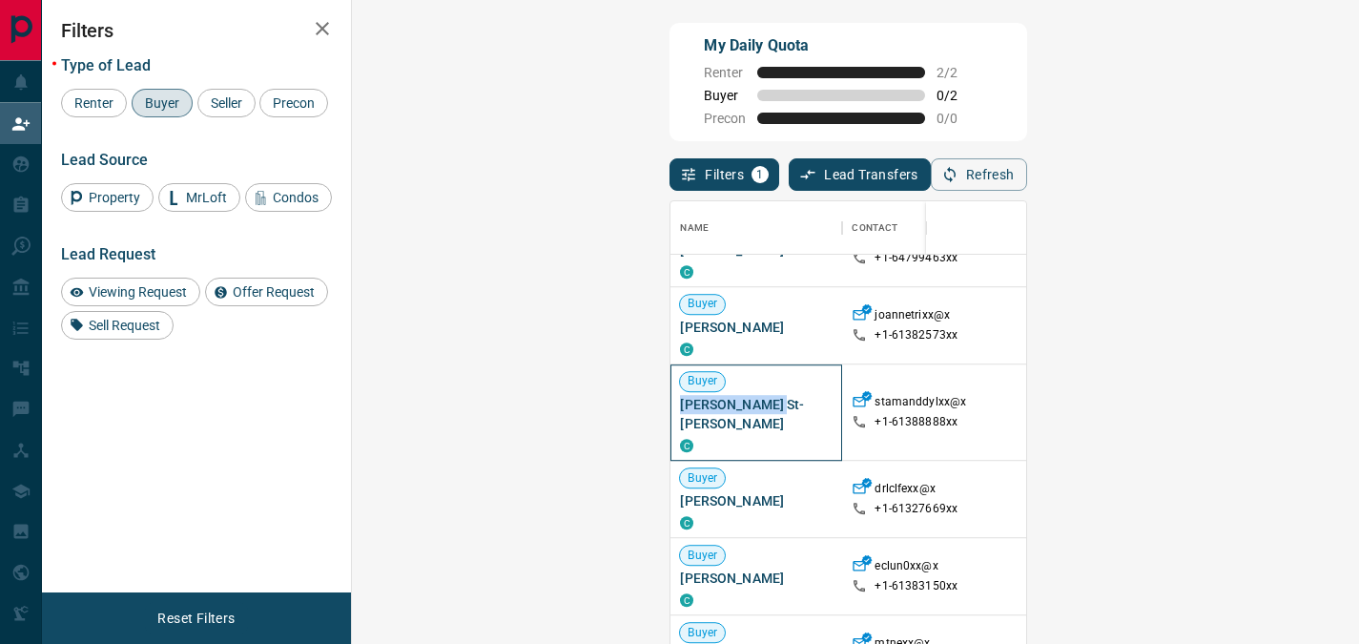
copy span "[PERSON_NAME] St-[PERSON_NAME]"
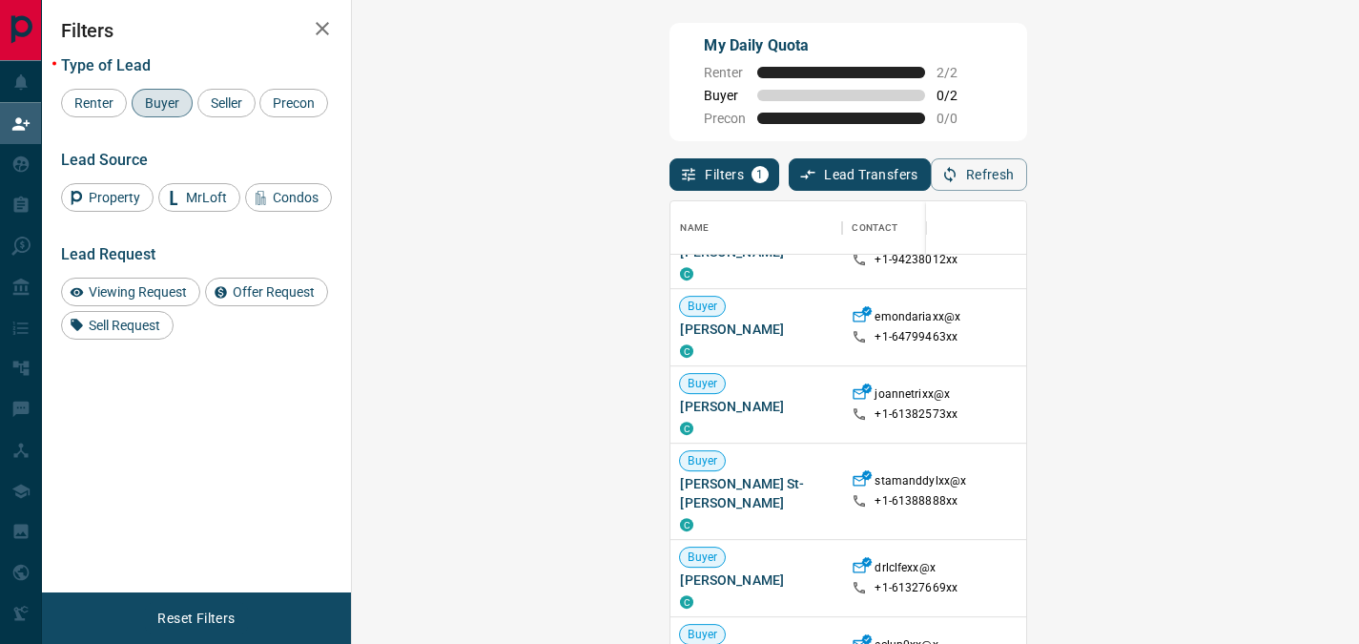
scroll to position [1092, 0]
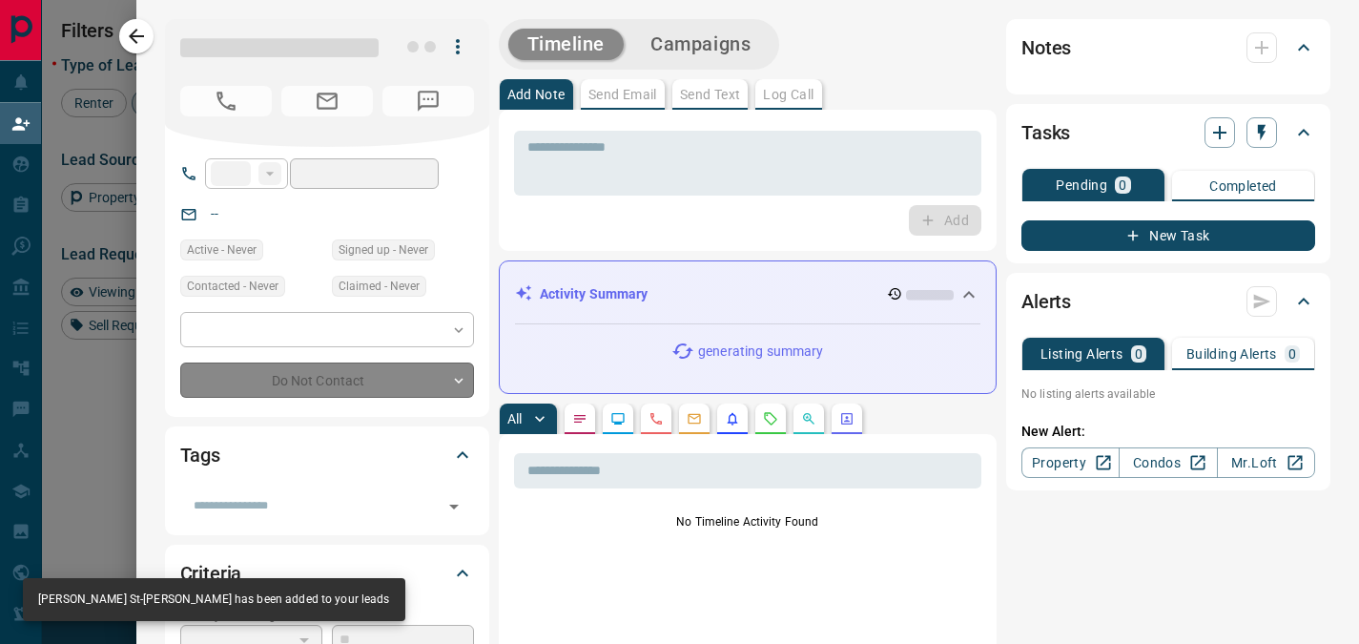
type input "**"
type input "**********"
type input "**"
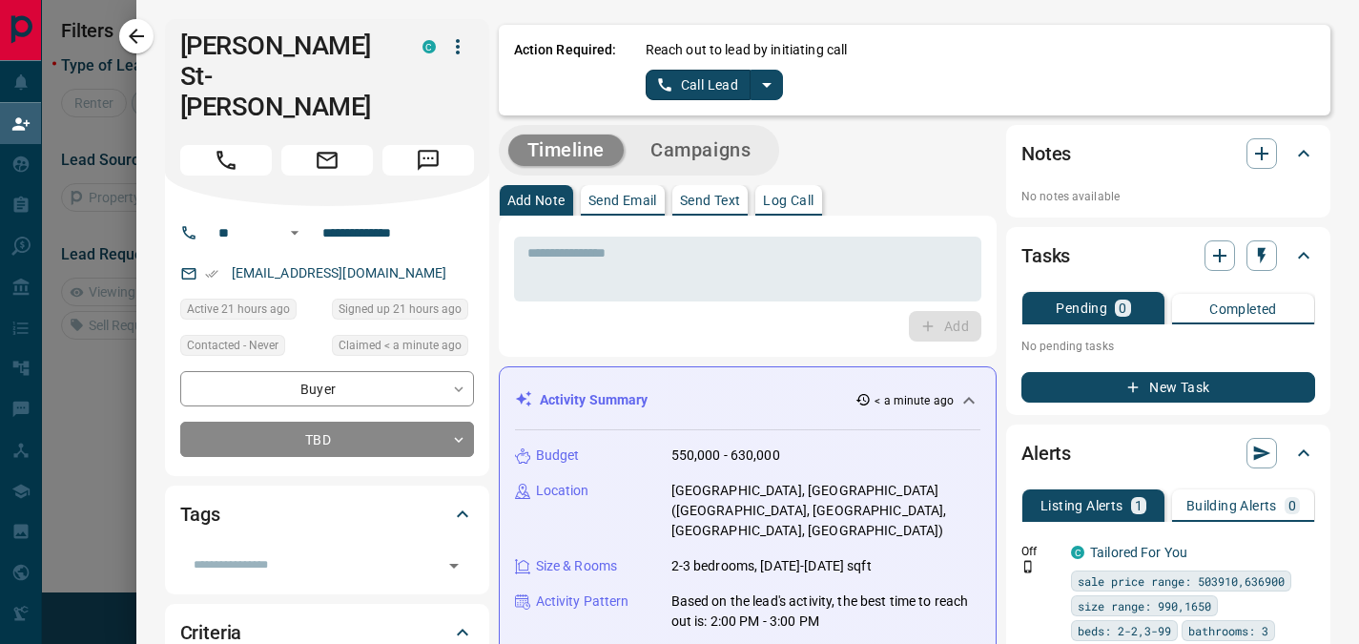
scroll to position [15, 15]
click at [756, 82] on icon "split button" at bounding box center [767, 84] width 23 height 23
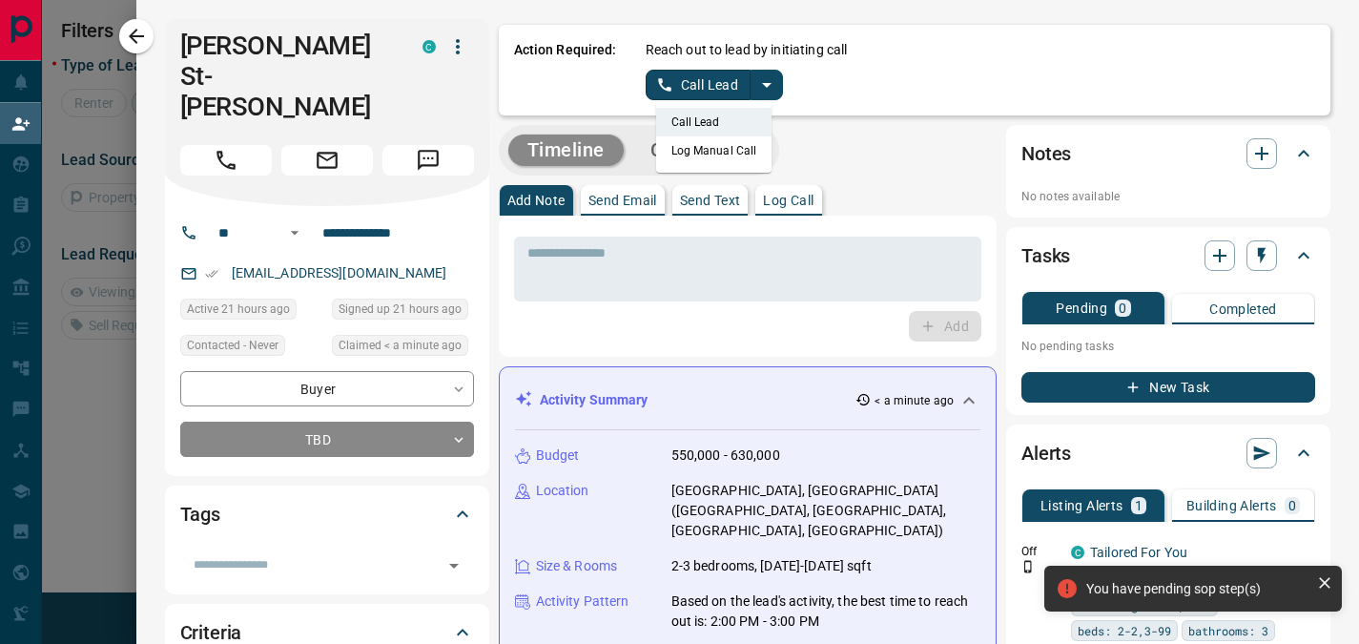
click at [703, 138] on li "Log Manual Call" at bounding box center [714, 150] width 116 height 29
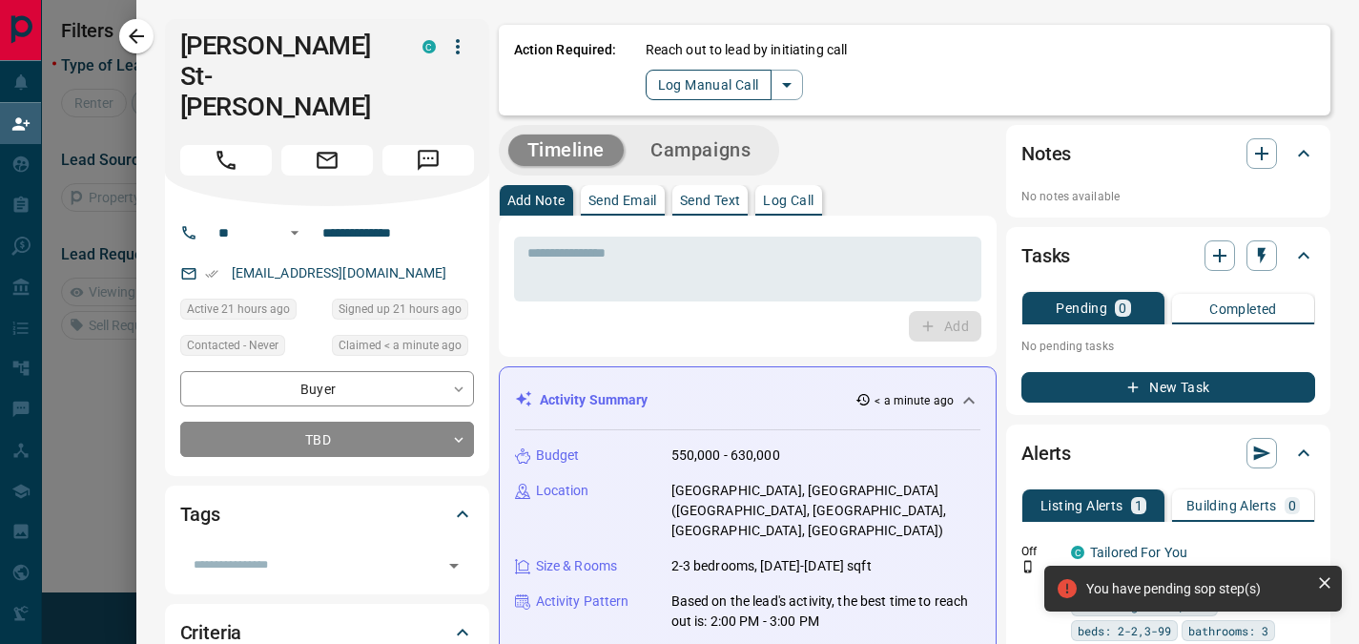
click at [709, 83] on button "Log Manual Call" at bounding box center [709, 85] width 126 height 31
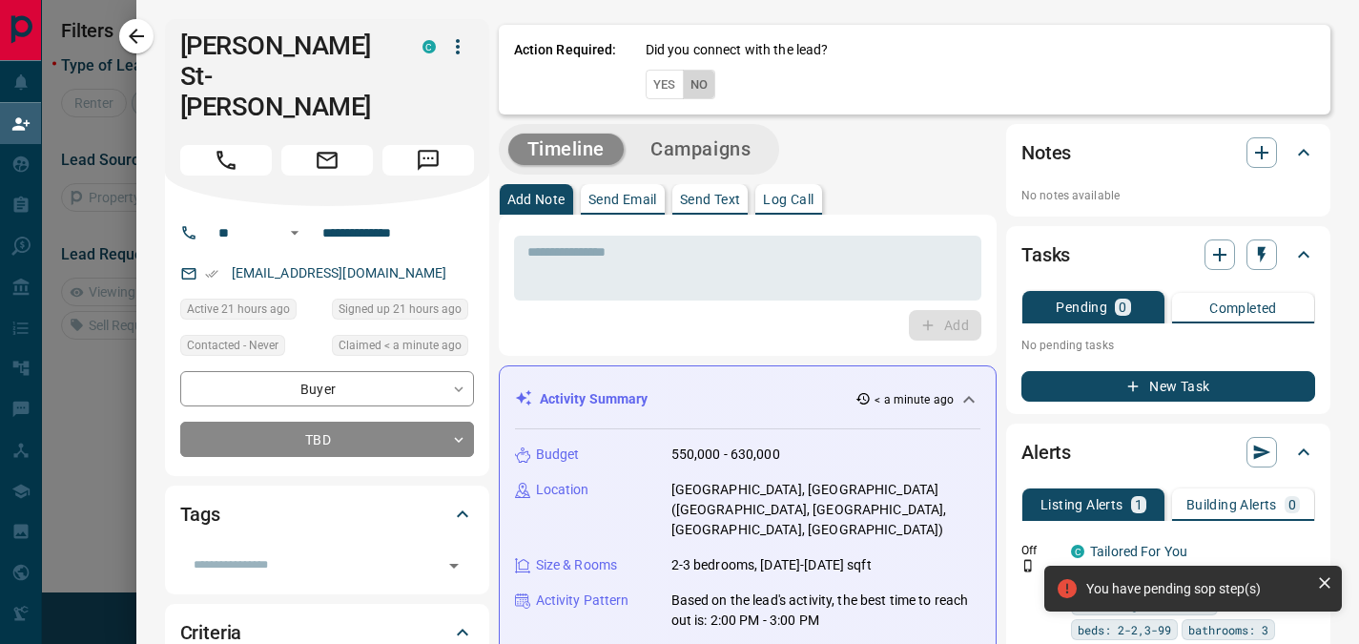
click at [683, 90] on button "No" at bounding box center [699, 85] width 33 height 30
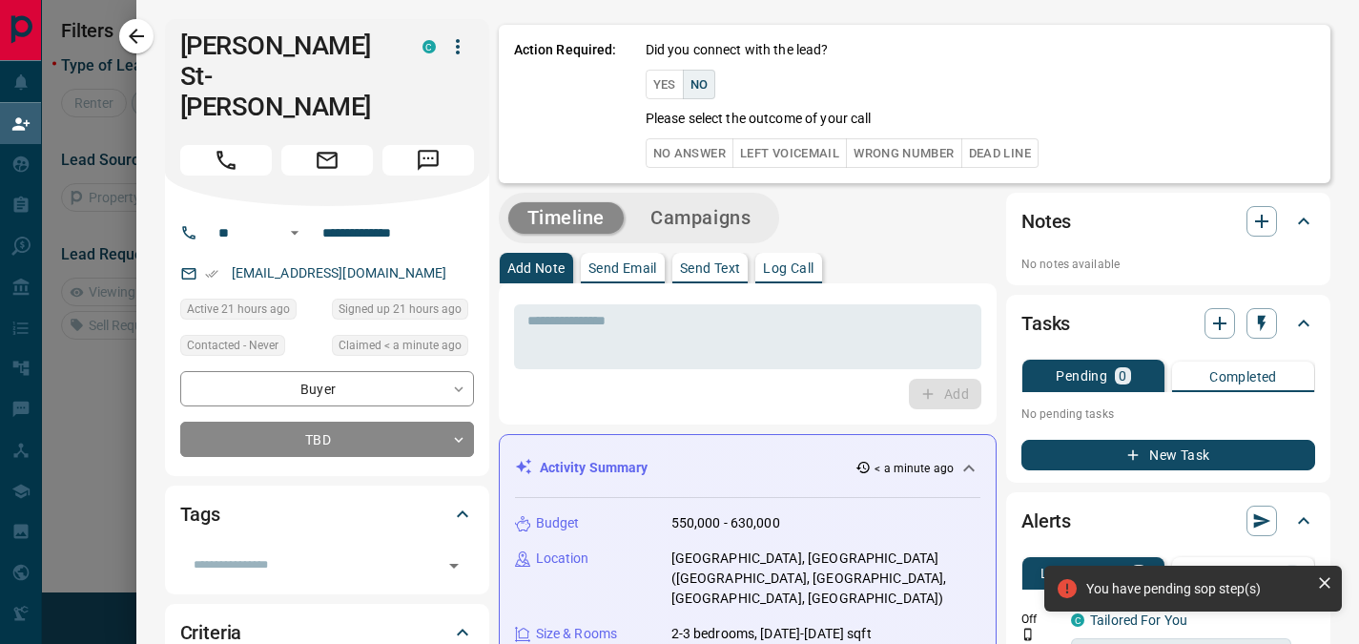
click at [661, 139] on button "No Answer" at bounding box center [690, 153] width 88 height 30
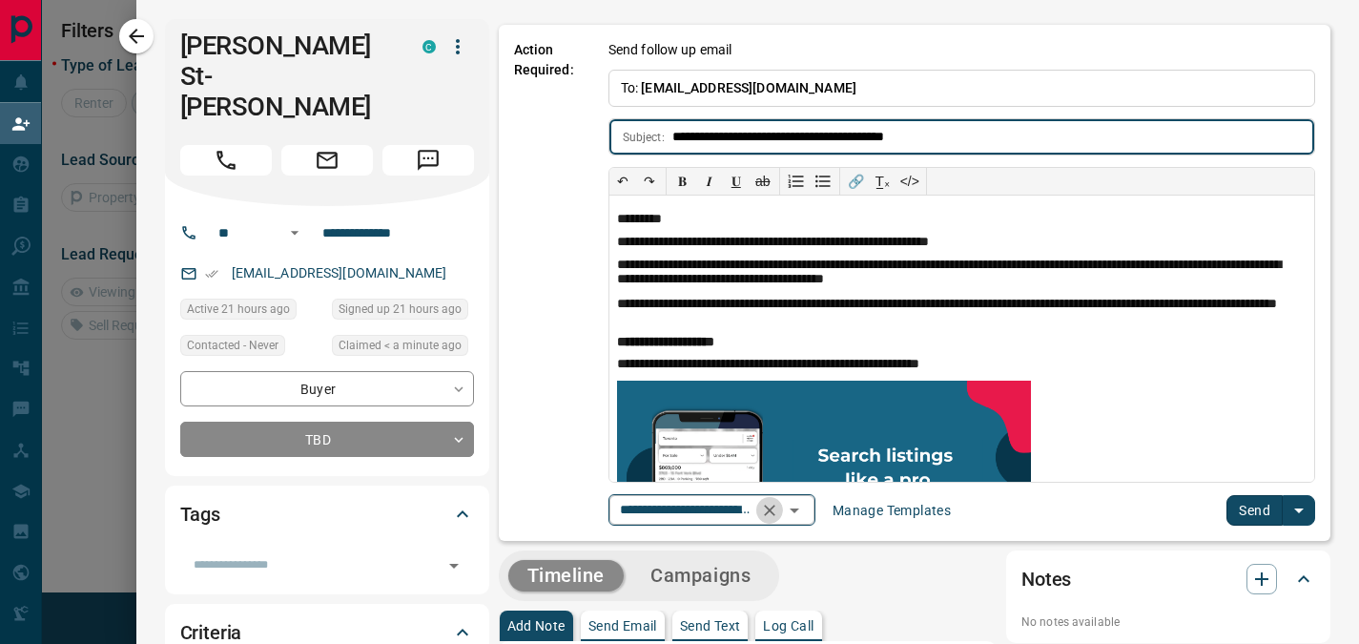
click at [779, 509] on icon "Clear" at bounding box center [769, 510] width 19 height 19
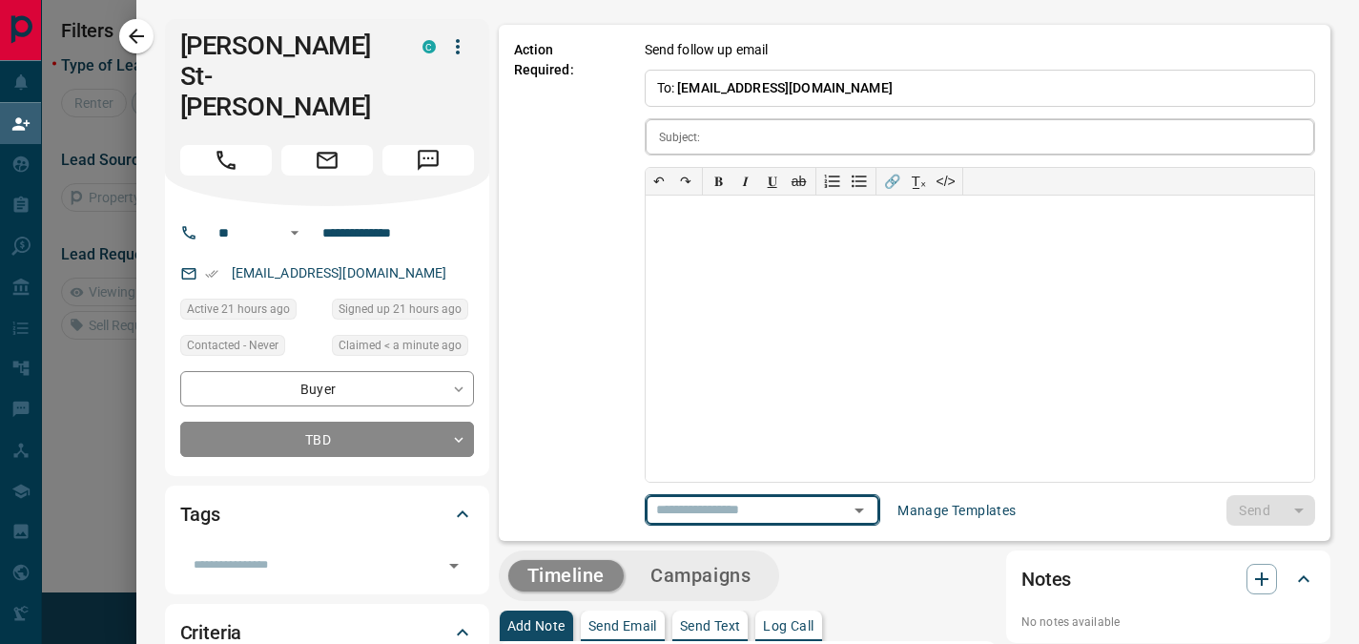
click at [709, 153] on input "text" at bounding box center [1012, 136] width 606 height 35
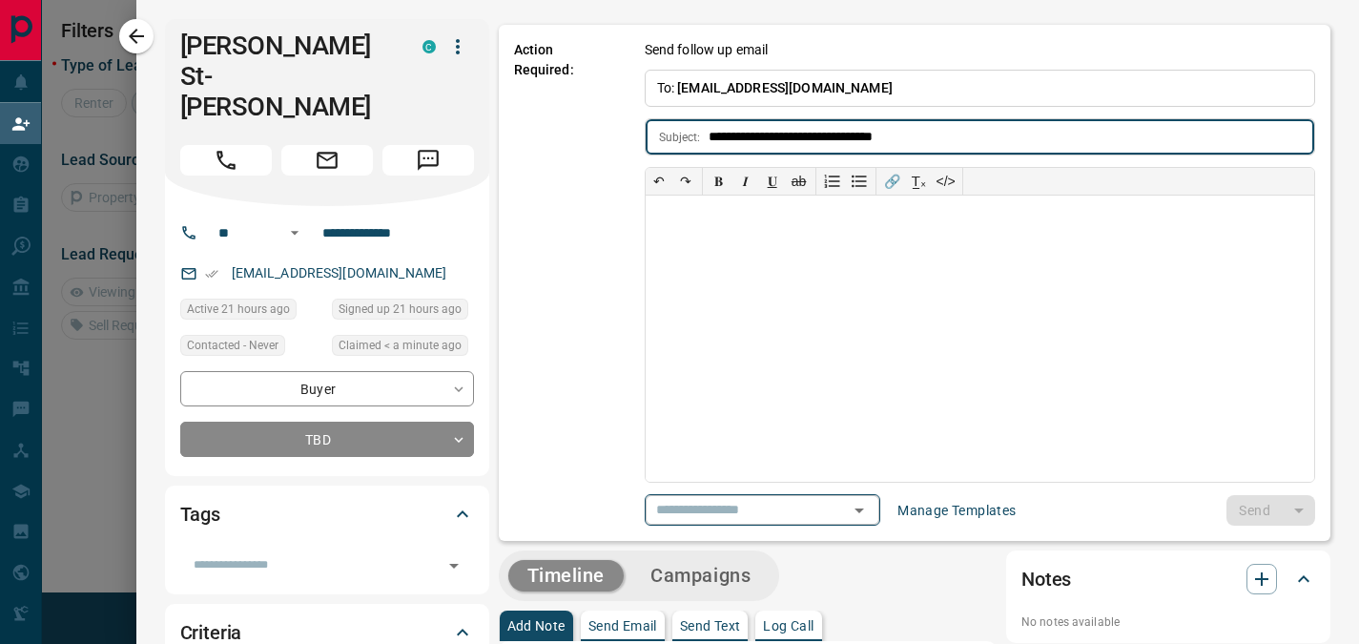
type input "**********"
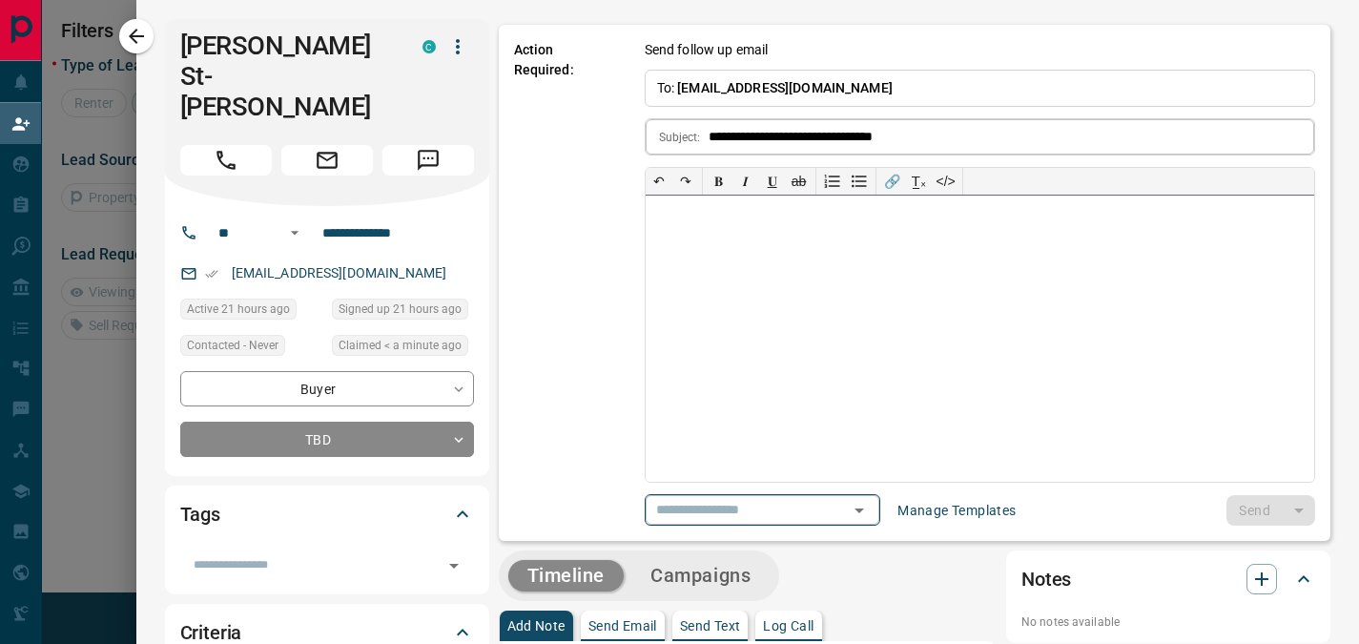
paste div
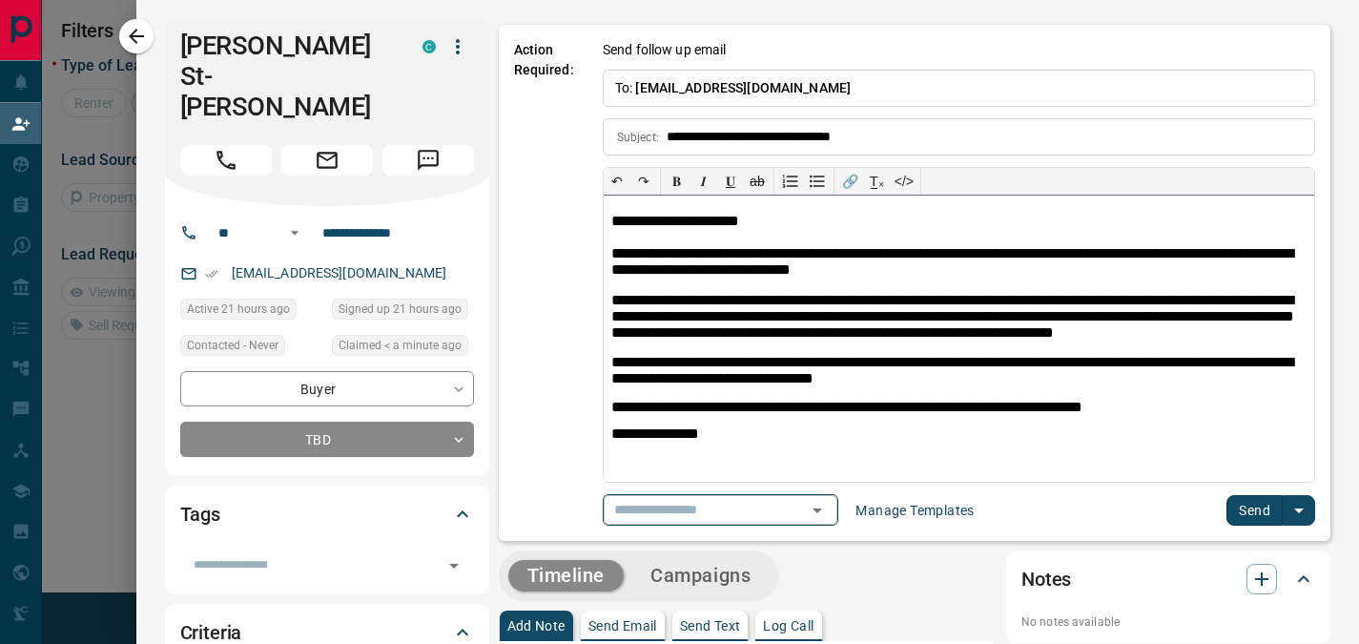
click at [719, 223] on p "**********" at bounding box center [958, 248] width 695 height 71
click at [1239, 506] on button "Send" at bounding box center [1255, 510] width 56 height 31
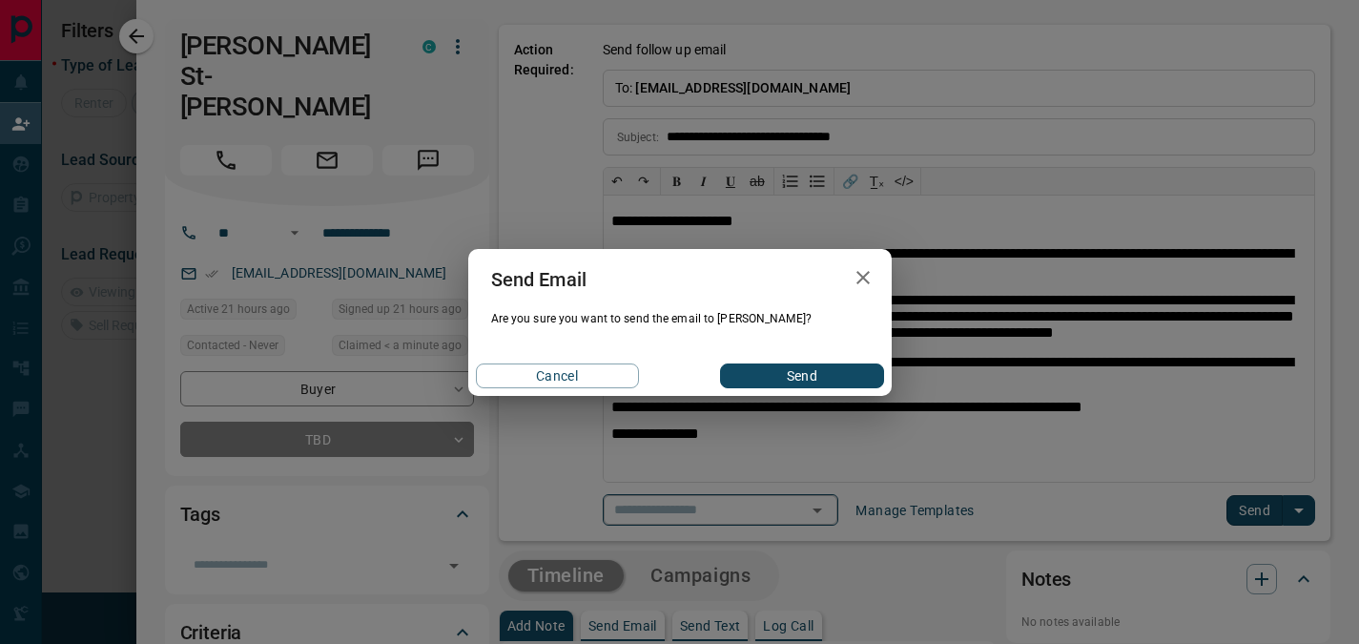
click at [838, 370] on button "Send" at bounding box center [801, 375] width 163 height 25
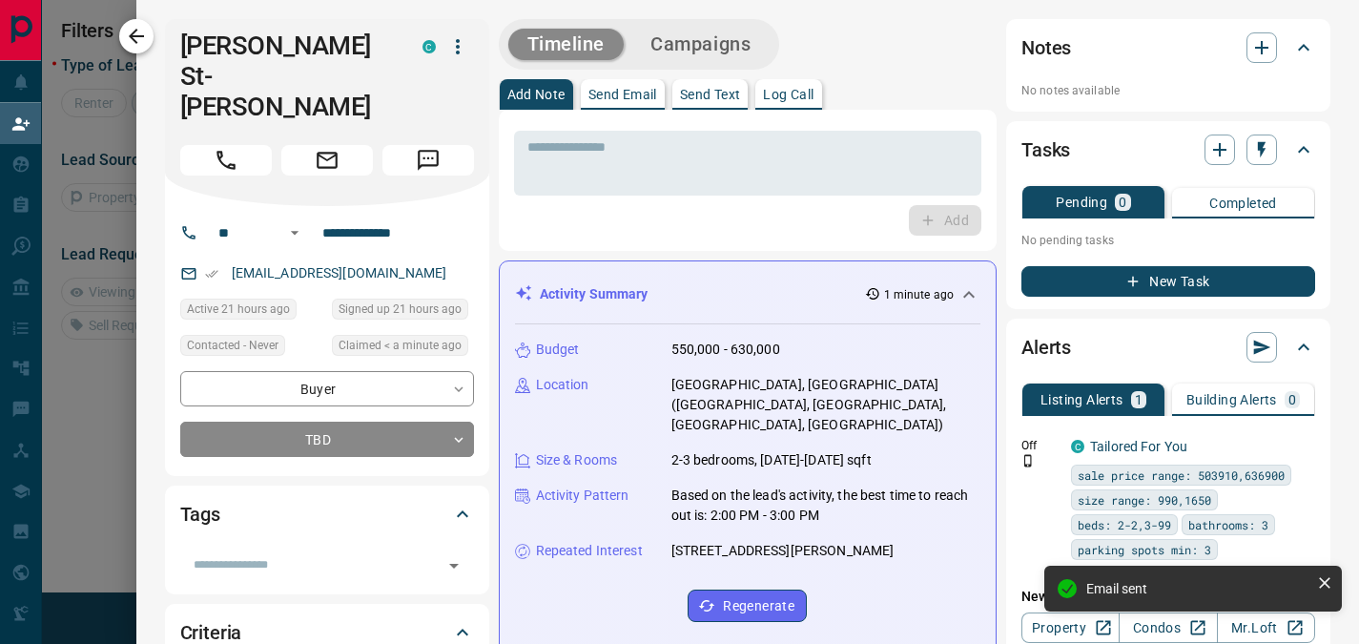
click at [138, 34] on icon "button" at bounding box center [136, 36] width 23 height 23
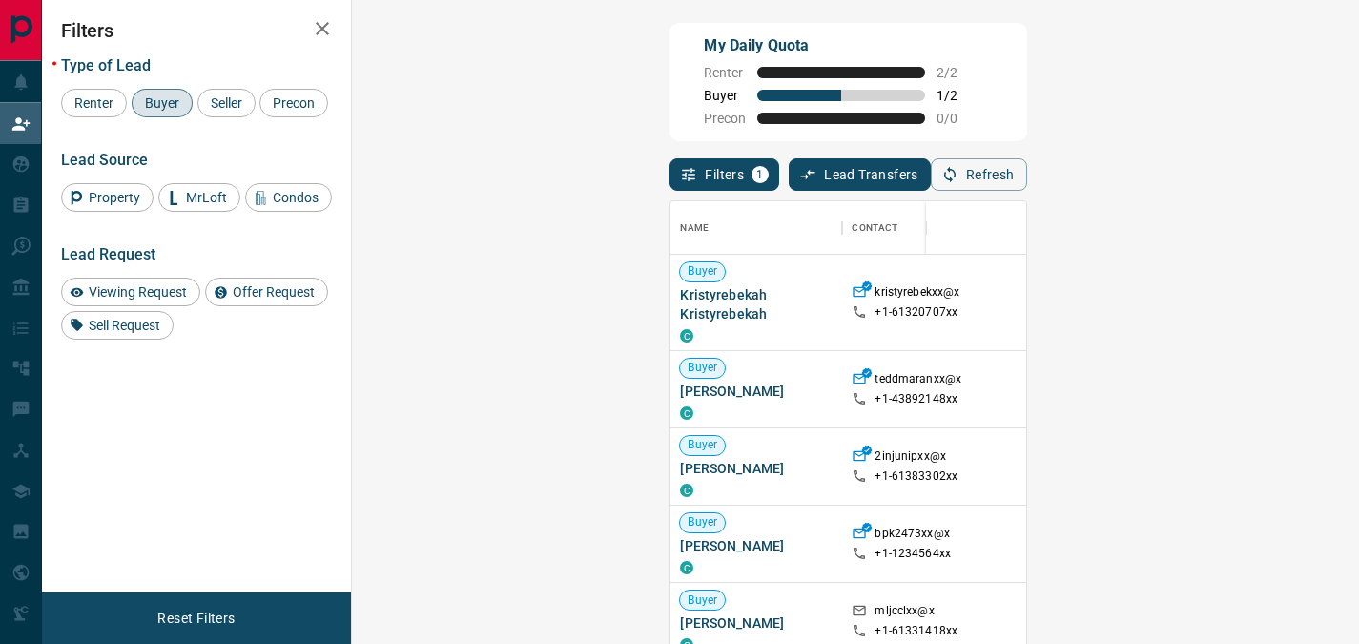
scroll to position [470, 952]
